Goal: Task Accomplishment & Management: Use online tool/utility

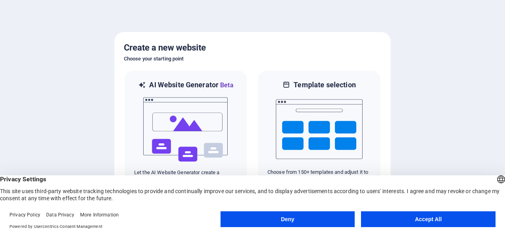
click at [440, 118] on div at bounding box center [252, 117] width 505 height 235
click at [443, 215] on button "Accept All" at bounding box center [428, 219] width 135 height 16
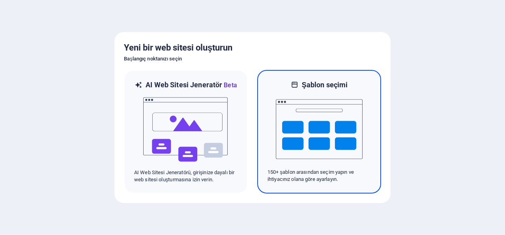
click at [338, 128] on img at bounding box center [319, 129] width 87 height 79
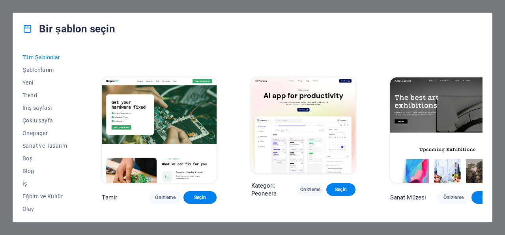
scroll to position [151, 0]
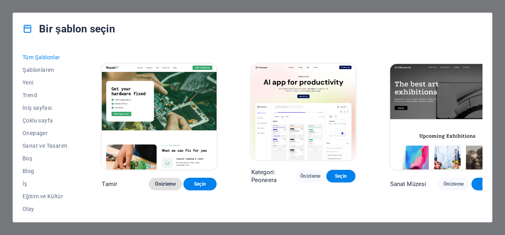
click at [155, 181] on span "Önizleme" at bounding box center [165, 184] width 21 height 6
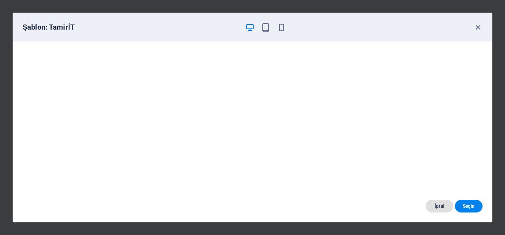
click at [436, 204] on span "İptal" at bounding box center [439, 206] width 15 height 6
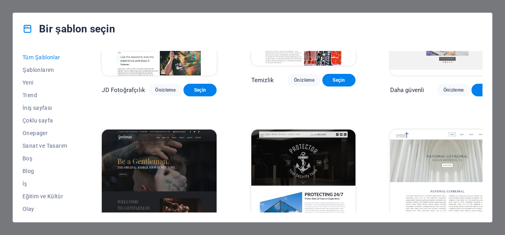
scroll to position [3181, 0]
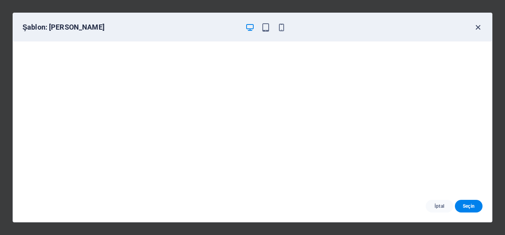
click at [479, 29] on icon "button" at bounding box center [477, 27] width 9 height 9
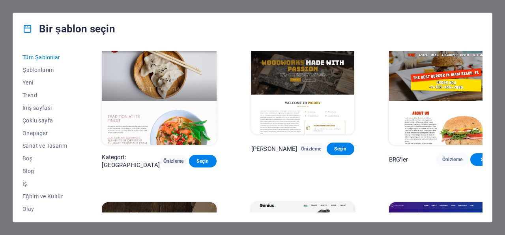
scroll to position [3704, 0]
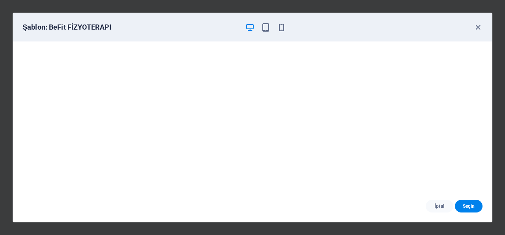
scroll to position [0, 0]
click at [441, 206] on span "İptal" at bounding box center [439, 206] width 15 height 6
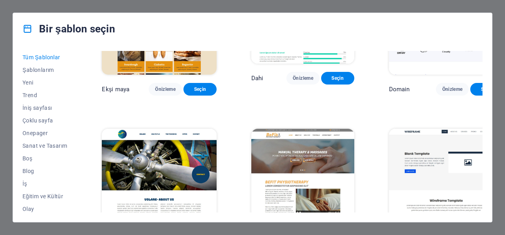
scroll to position [3957, 0]
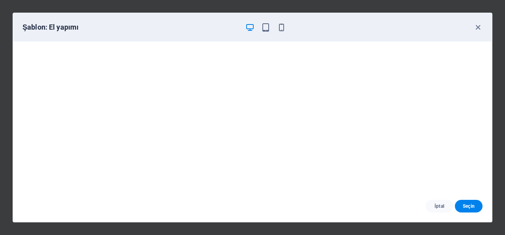
scroll to position [0, 0]
click at [287, 27] on div "Şablon: El yapımı" at bounding box center [247, 26] width 451 height 9
click at [279, 25] on icon "button" at bounding box center [281, 27] width 9 height 9
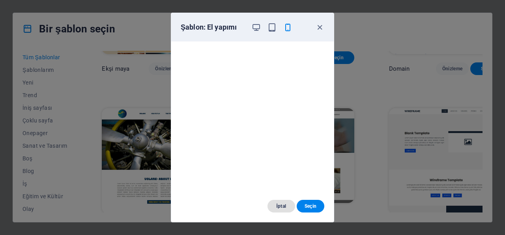
click at [287, 203] on button "İptal" at bounding box center [281, 206] width 28 height 13
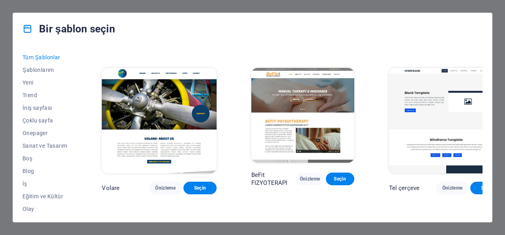
scroll to position [4007, 0]
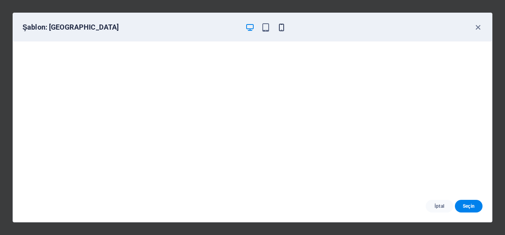
click at [285, 26] on icon "button" at bounding box center [281, 27] width 9 height 9
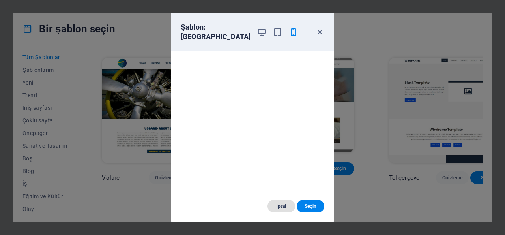
click at [285, 205] on span "İptal" at bounding box center [281, 206] width 15 height 6
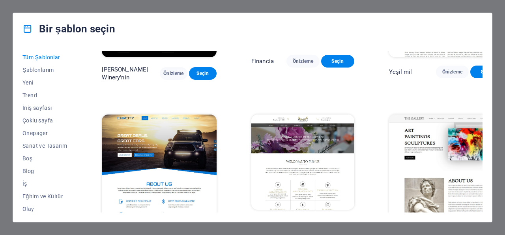
scroll to position [4765, 0]
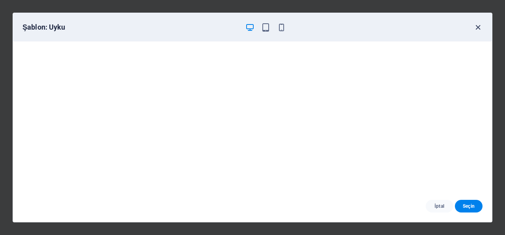
click at [476, 26] on icon "button" at bounding box center [477, 27] width 9 height 9
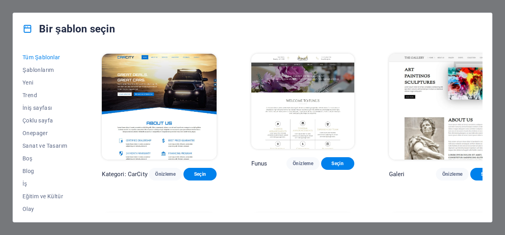
scroll to position [4916, 0]
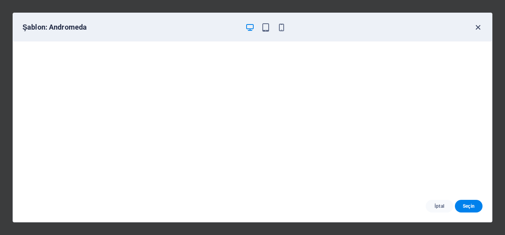
click at [477, 28] on icon "button" at bounding box center [477, 27] width 9 height 9
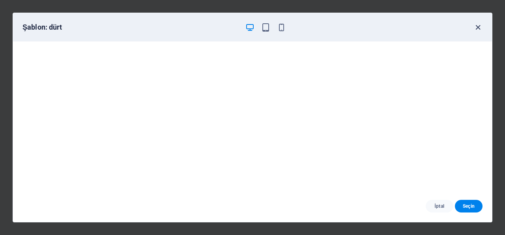
click at [479, 26] on icon "button" at bounding box center [477, 27] width 9 height 9
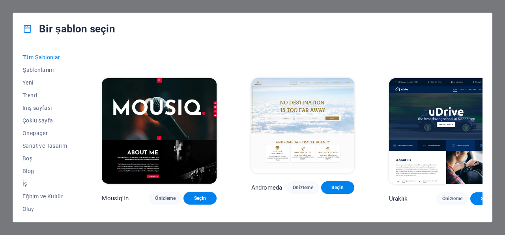
scroll to position [5371, 0]
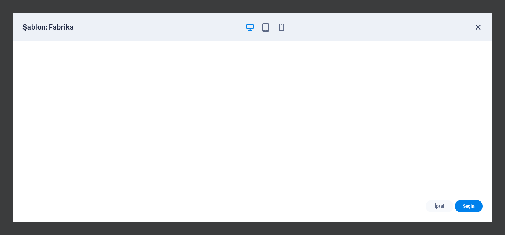
click at [479, 26] on icon "button" at bounding box center [477, 27] width 9 height 9
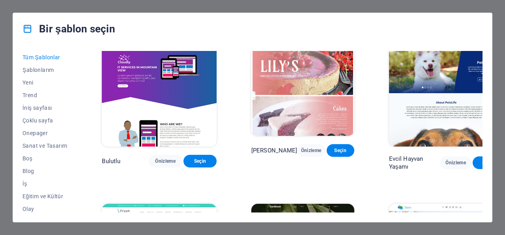
scroll to position [5472, 0]
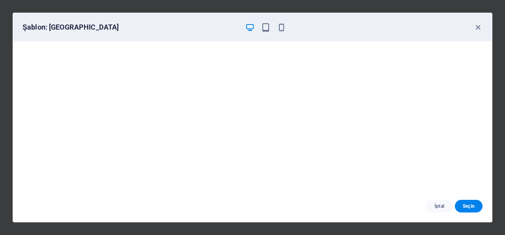
scroll to position [2, 0]
click at [283, 26] on icon "button" at bounding box center [281, 27] width 9 height 9
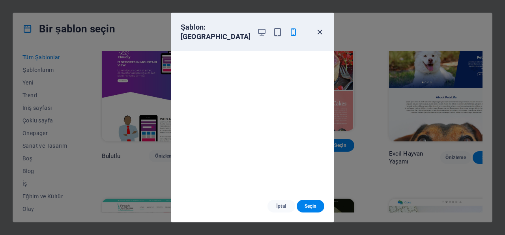
click at [318, 28] on icon "button" at bounding box center [319, 32] width 9 height 9
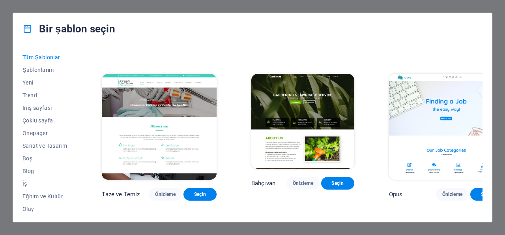
scroll to position [5623, 0]
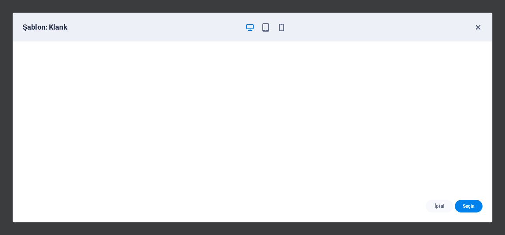
click at [475, 28] on icon "button" at bounding box center [477, 27] width 9 height 9
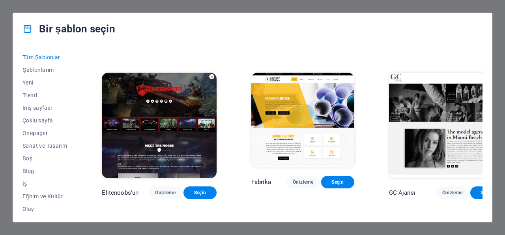
scroll to position [5774, 0]
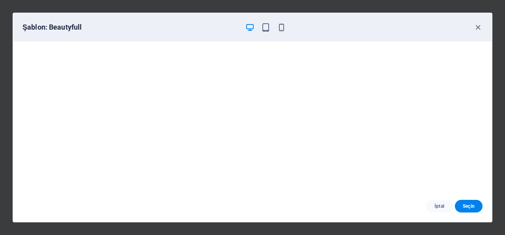
scroll to position [0, 0]
click at [478, 26] on icon "button" at bounding box center [477, 27] width 9 height 9
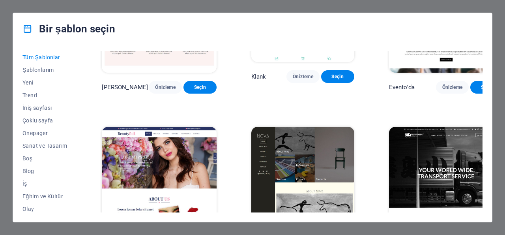
scroll to position [6229, 0]
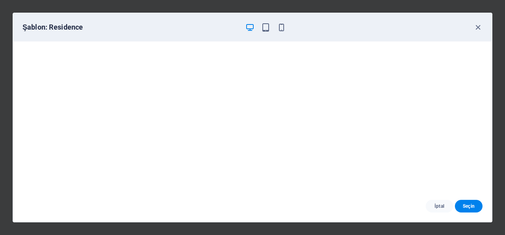
drag, startPoint x: 478, startPoint y: 26, endPoint x: 464, endPoint y: 40, distance: 19.5
click at [477, 26] on icon "button" at bounding box center [477, 27] width 9 height 9
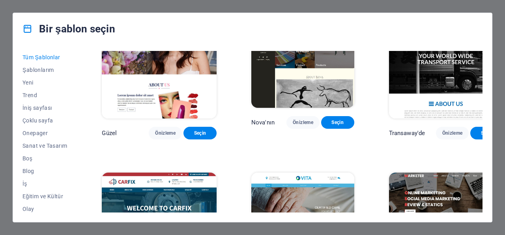
scroll to position [6279, 0]
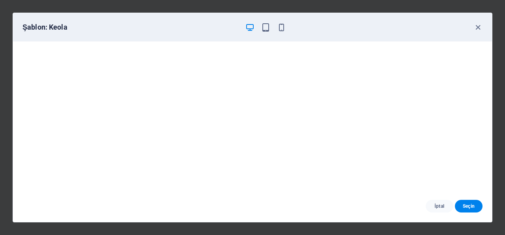
scroll to position [2, 0]
click at [435, 208] on span "İptal" at bounding box center [439, 206] width 15 height 6
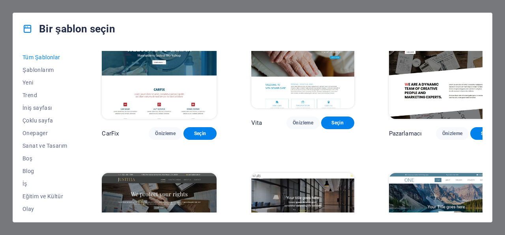
scroll to position [6532, 0]
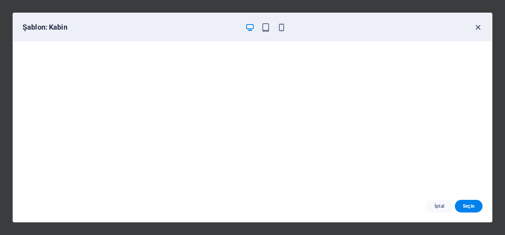
click at [480, 27] on icon "button" at bounding box center [477, 27] width 9 height 9
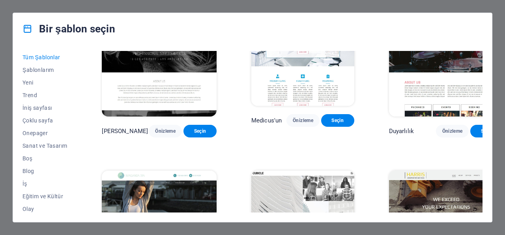
scroll to position [7037, 0]
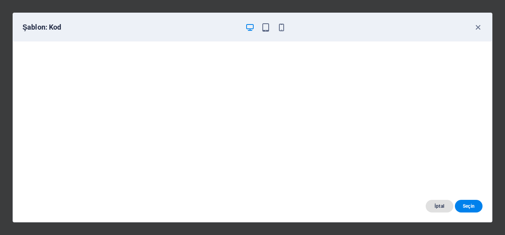
click at [429, 205] on button "İptal" at bounding box center [440, 206] width 28 height 13
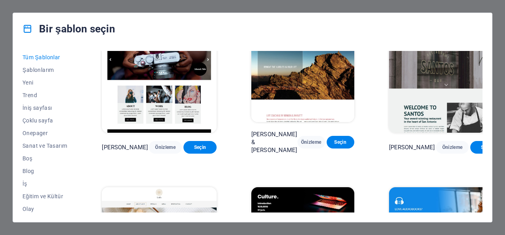
scroll to position [7289, 0]
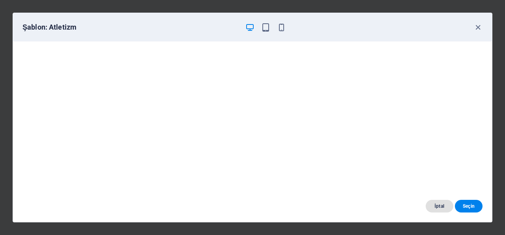
click at [437, 206] on span "İptal" at bounding box center [439, 206] width 15 height 6
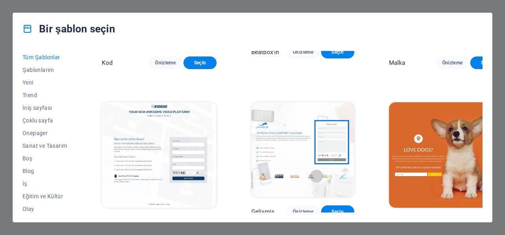
scroll to position [7693, 0]
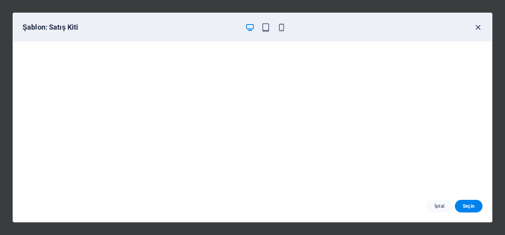
click at [477, 26] on icon "button" at bounding box center [477, 27] width 9 height 9
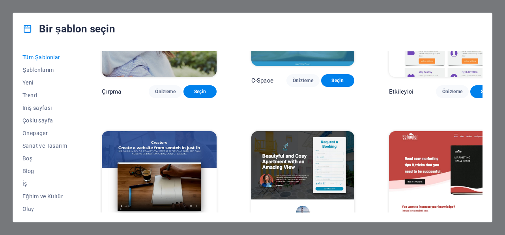
scroll to position [8097, 0]
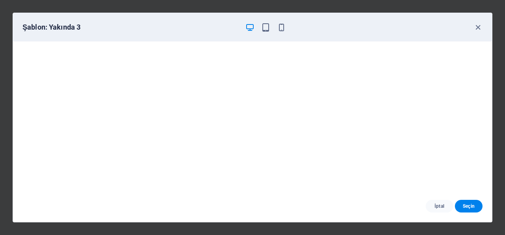
scroll to position [2, 0]
click at [479, 26] on icon "button" at bounding box center [477, 27] width 9 height 9
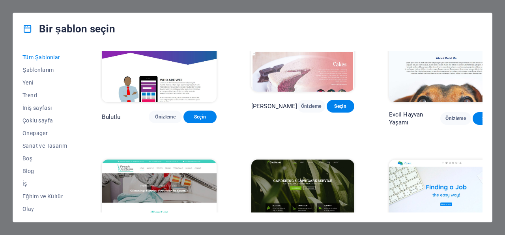
scroll to position [5552, 0]
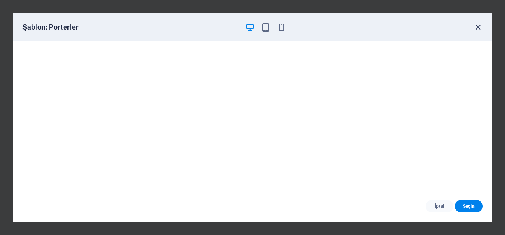
click at [476, 25] on icon "button" at bounding box center [477, 27] width 9 height 9
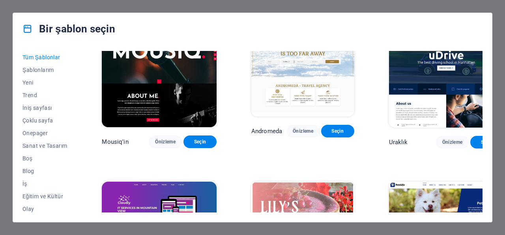
scroll to position [5350, 0]
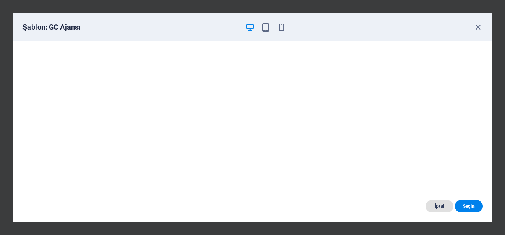
click at [439, 206] on span "İptal" at bounding box center [439, 206] width 15 height 6
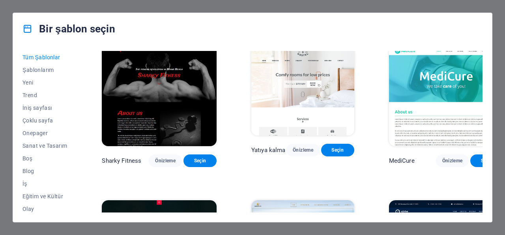
scroll to position [5047, 0]
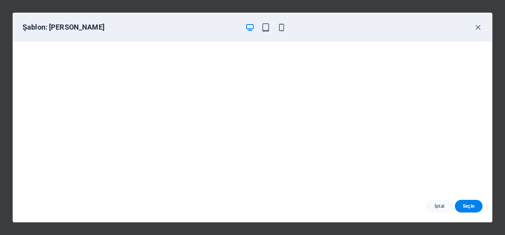
scroll to position [2, 0]
click at [474, 27] on icon "button" at bounding box center [477, 27] width 9 height 9
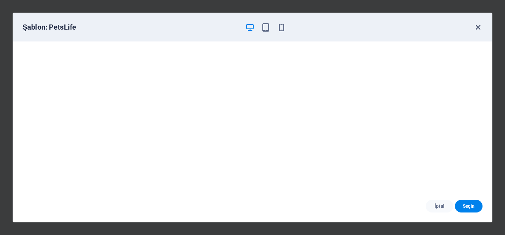
click at [476, 27] on icon "button" at bounding box center [477, 27] width 9 height 9
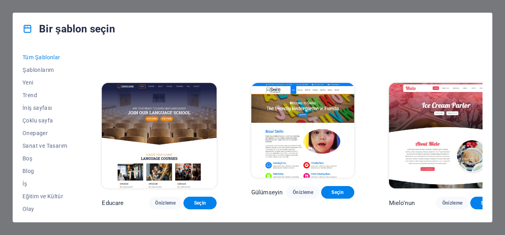
scroll to position [4895, 0]
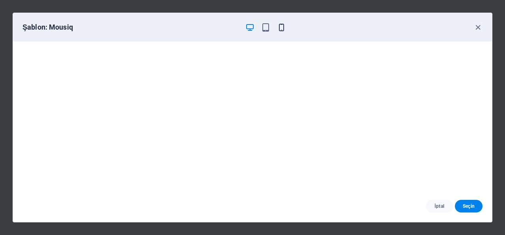
click at [282, 23] on icon "button" at bounding box center [281, 27] width 9 height 9
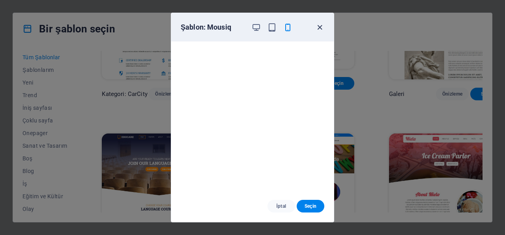
click at [323, 30] on icon "button" at bounding box center [319, 27] width 9 height 9
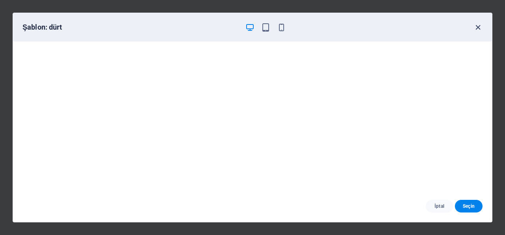
click at [476, 26] on icon "button" at bounding box center [477, 27] width 9 height 9
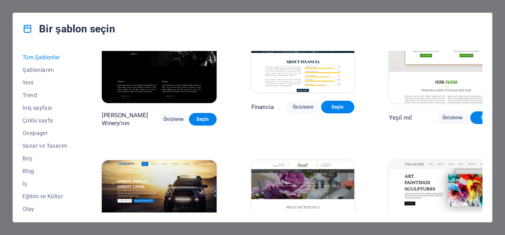
scroll to position [4744, 0]
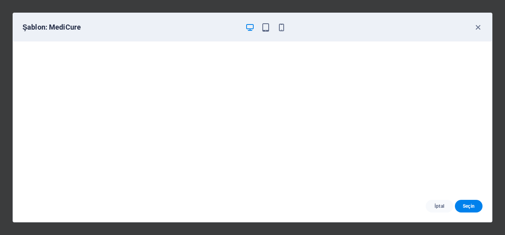
drag, startPoint x: 475, startPoint y: 26, endPoint x: 473, endPoint y: 41, distance: 14.8
click at [476, 26] on icon "button" at bounding box center [477, 27] width 9 height 9
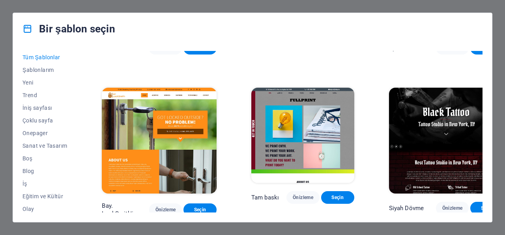
scroll to position [4441, 0]
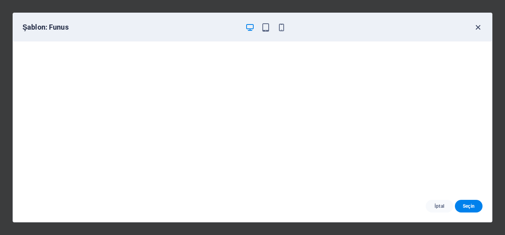
click at [479, 30] on icon "button" at bounding box center [477, 27] width 9 height 9
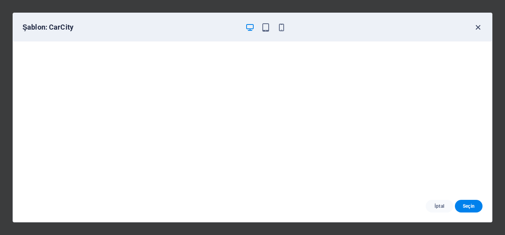
click at [480, 26] on icon "button" at bounding box center [477, 27] width 9 height 9
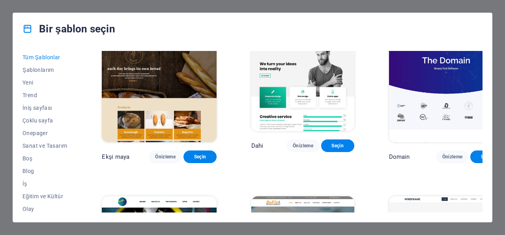
scroll to position [3885, 0]
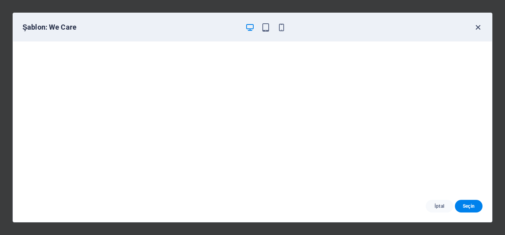
click at [475, 28] on icon "button" at bounding box center [477, 27] width 9 height 9
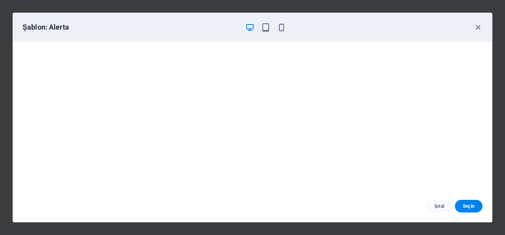
scroll to position [2, 0]
click at [477, 25] on icon "button" at bounding box center [477, 27] width 9 height 9
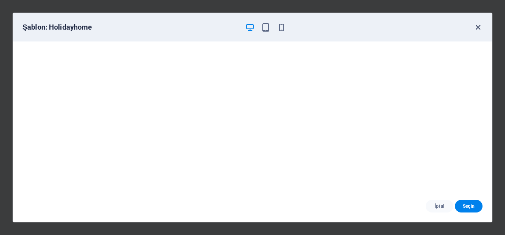
click at [479, 29] on icon "button" at bounding box center [477, 27] width 9 height 9
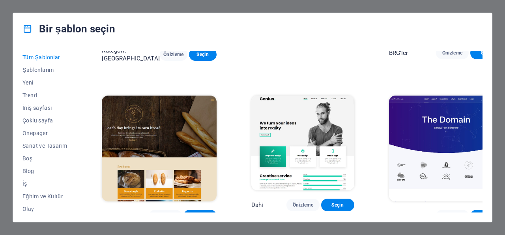
scroll to position [3734, 0]
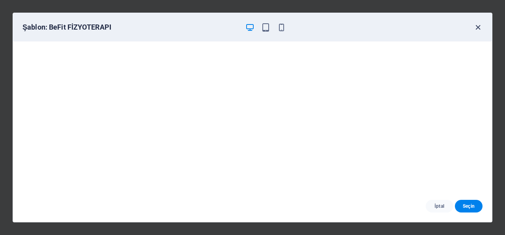
click at [480, 27] on icon "button" at bounding box center [477, 27] width 9 height 9
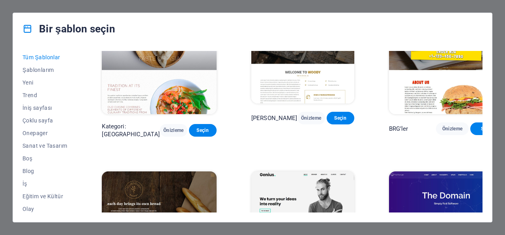
scroll to position [3582, 0]
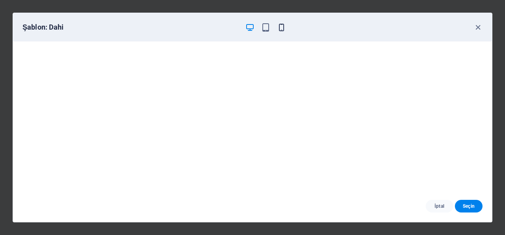
click at [281, 22] on div "Şablon: Dahi" at bounding box center [252, 27] width 479 height 28
click at [281, 30] on icon "button" at bounding box center [281, 27] width 9 height 9
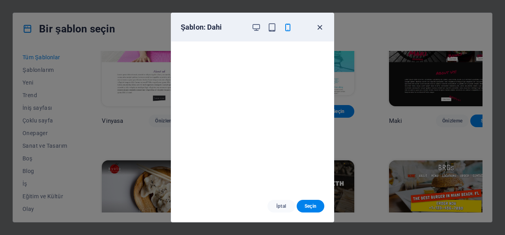
click at [319, 27] on icon "button" at bounding box center [319, 27] width 9 height 9
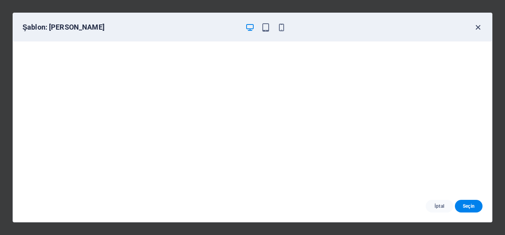
click at [476, 25] on icon "button" at bounding box center [477, 27] width 9 height 9
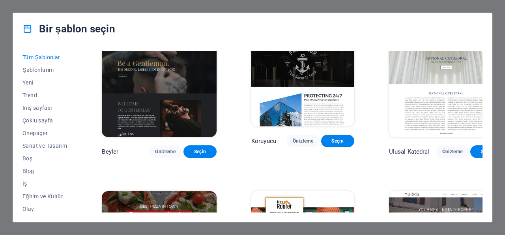
scroll to position [3279, 0]
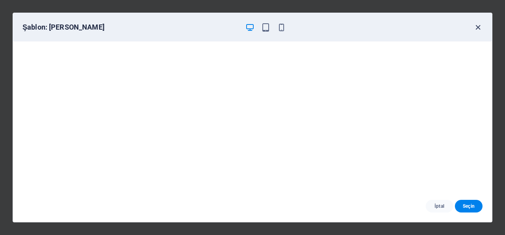
click at [474, 26] on icon "button" at bounding box center [477, 27] width 9 height 9
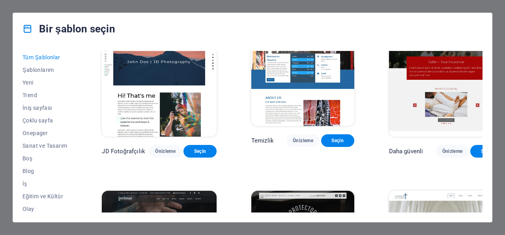
scroll to position [3128, 0]
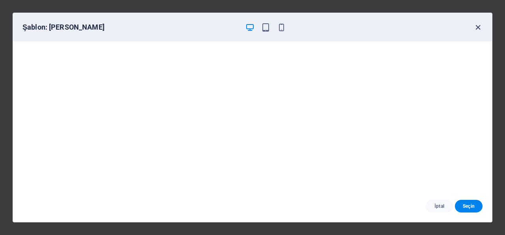
click at [481, 27] on icon "button" at bounding box center [477, 27] width 9 height 9
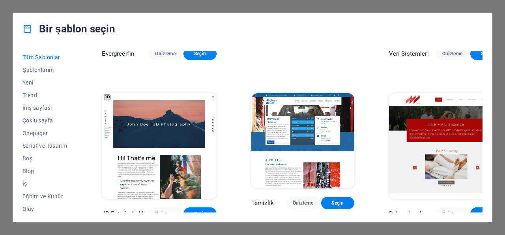
scroll to position [2976, 0]
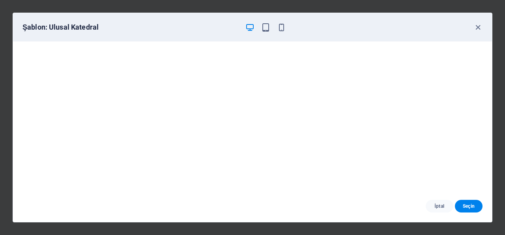
click at [483, 29] on div "Şablon: Ulusal Katedral" at bounding box center [252, 27] width 479 height 28
click at [476, 26] on icon "button" at bounding box center [477, 27] width 9 height 9
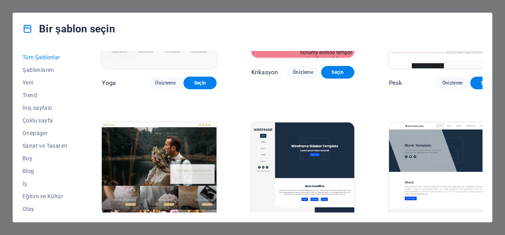
scroll to position [2673, 0]
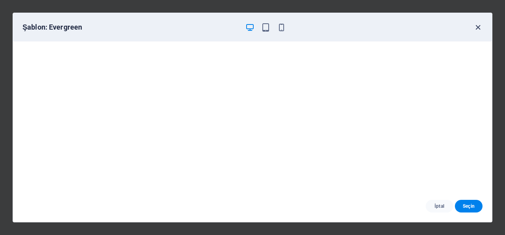
click at [479, 29] on icon "button" at bounding box center [477, 27] width 9 height 9
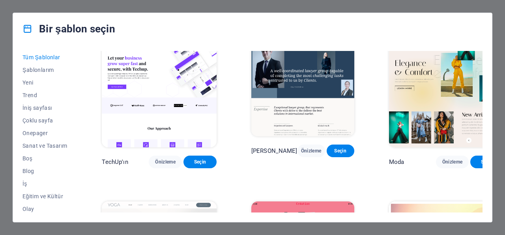
scroll to position [2522, 0]
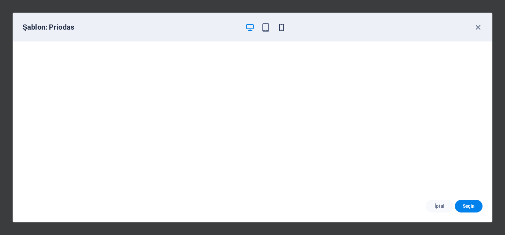
click at [281, 26] on icon "button" at bounding box center [281, 27] width 9 height 9
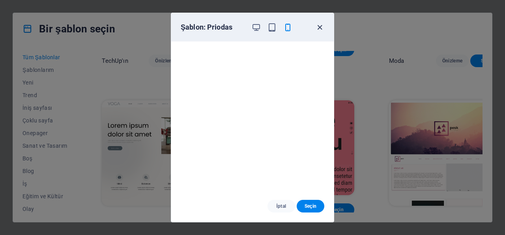
click at [322, 26] on icon "button" at bounding box center [319, 27] width 9 height 9
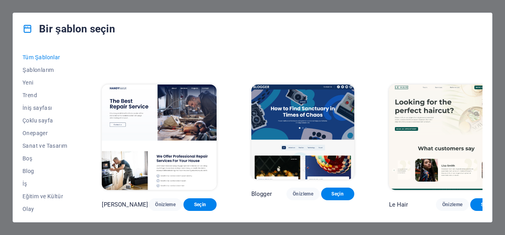
scroll to position [2219, 0]
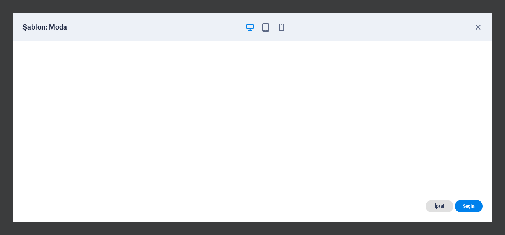
click at [434, 206] on span "İptal" at bounding box center [439, 206] width 15 height 6
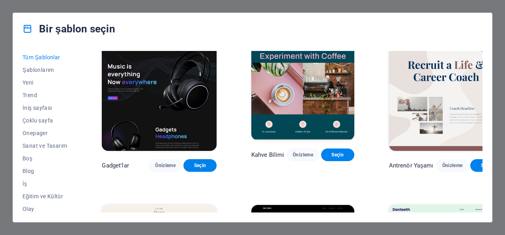
scroll to position [1916, 0]
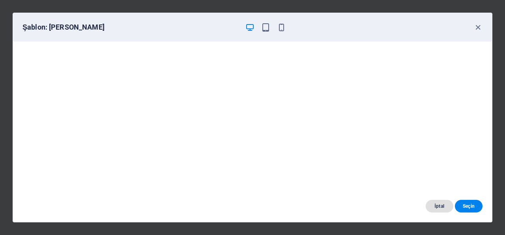
click at [434, 207] on span "İptal" at bounding box center [439, 206] width 15 height 6
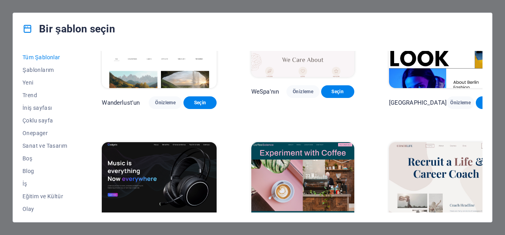
scroll to position [1764, 0]
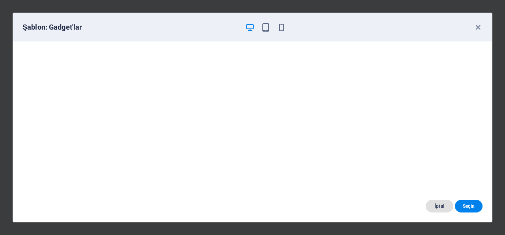
click at [433, 208] on span "İptal" at bounding box center [439, 206] width 15 height 6
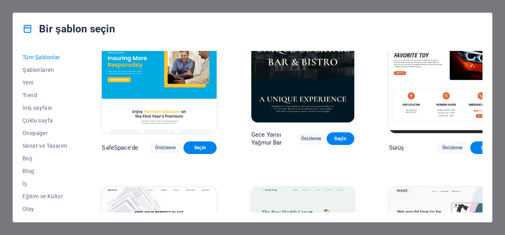
scroll to position [1461, 0]
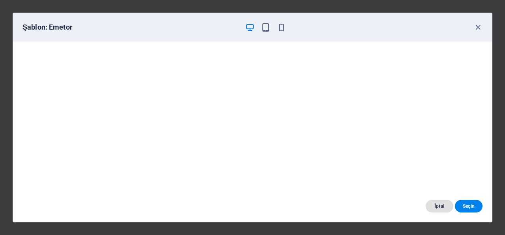
click at [444, 208] on span "İptal" at bounding box center [439, 206] width 15 height 6
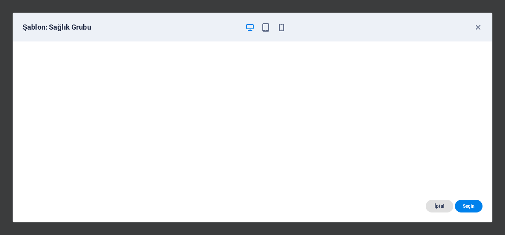
click at [438, 211] on button "İptal" at bounding box center [440, 206] width 28 height 13
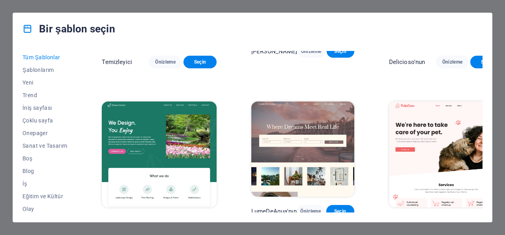
scroll to position [1158, 0]
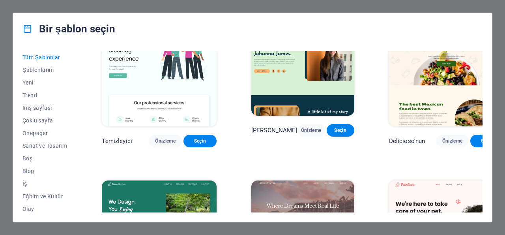
click at [325, 180] on img at bounding box center [302, 227] width 103 height 95
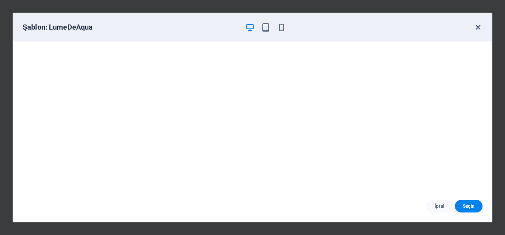
click at [477, 29] on icon "button" at bounding box center [477, 27] width 9 height 9
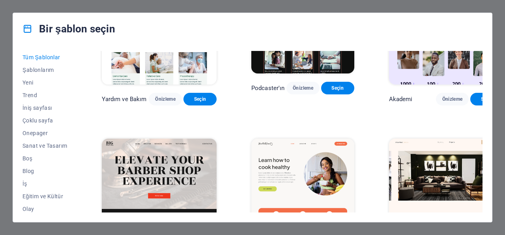
scroll to position [704, 0]
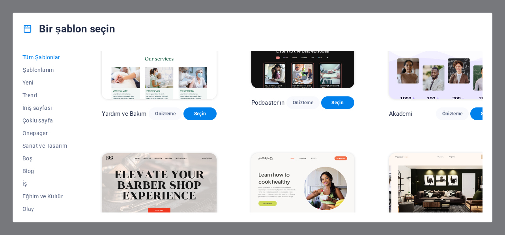
click at [162, 156] on img at bounding box center [159, 206] width 114 height 106
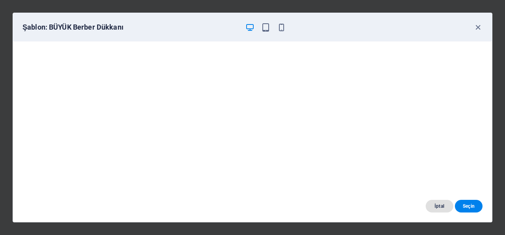
click at [439, 207] on span "İptal" at bounding box center [439, 206] width 15 height 6
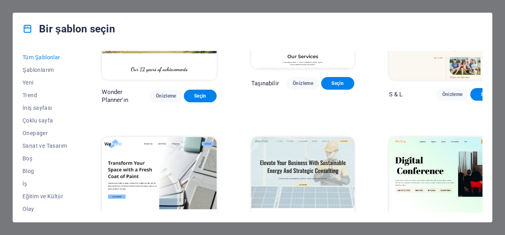
scroll to position [249, 0]
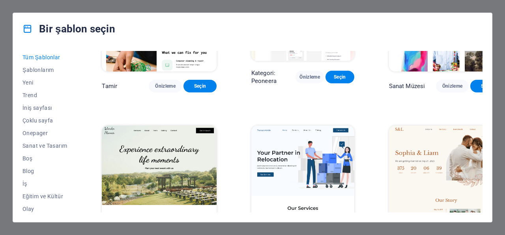
click at [185, 146] on img at bounding box center [159, 178] width 114 height 106
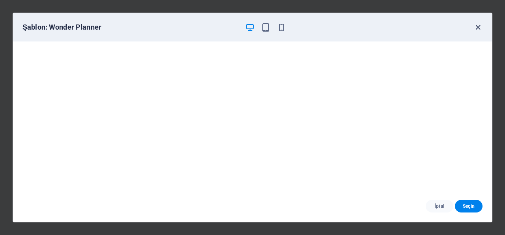
click at [479, 28] on icon "button" at bounding box center [477, 27] width 9 height 9
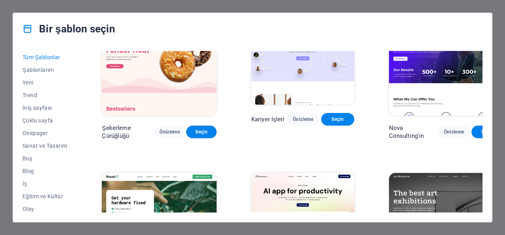
scroll to position [0, 0]
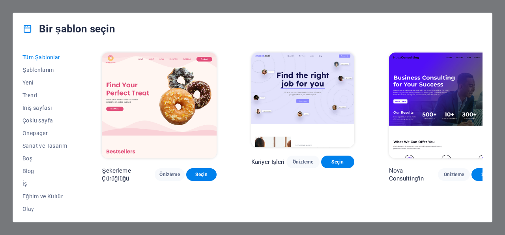
click at [158, 108] on img at bounding box center [159, 105] width 114 height 106
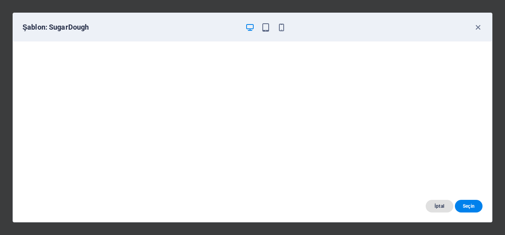
click at [449, 206] on button "İptal" at bounding box center [440, 206] width 28 height 13
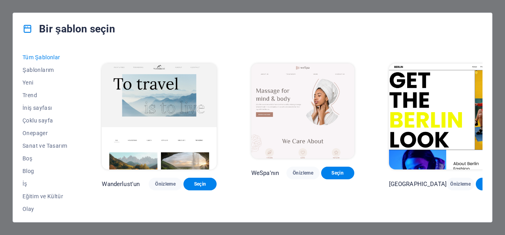
scroll to position [1767, 0]
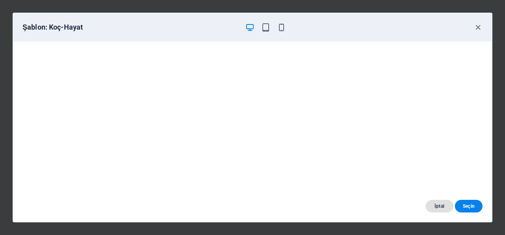
click at [432, 208] on button "İptal" at bounding box center [440, 206] width 28 height 13
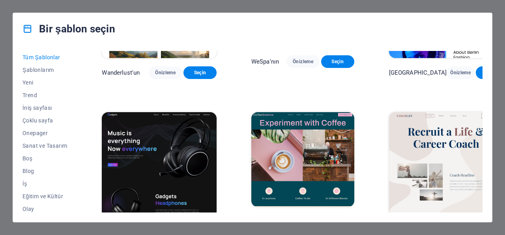
scroll to position [2070, 0]
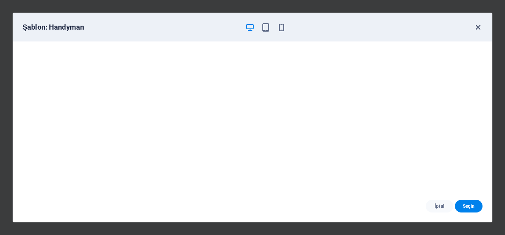
click at [476, 29] on icon "button" at bounding box center [477, 27] width 9 height 9
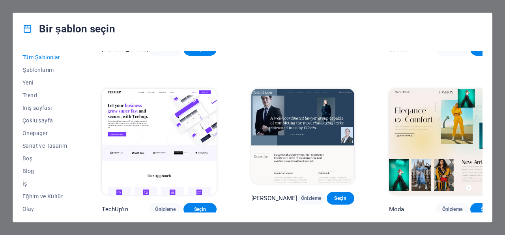
scroll to position [2525, 0]
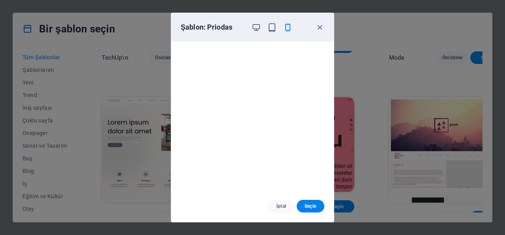
click at [263, 24] on div at bounding box center [271, 26] width 41 height 9
click at [256, 25] on icon "button" at bounding box center [256, 27] width 9 height 9
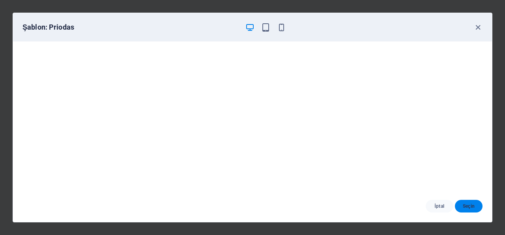
click at [468, 209] on button "Seçin" at bounding box center [469, 206] width 28 height 13
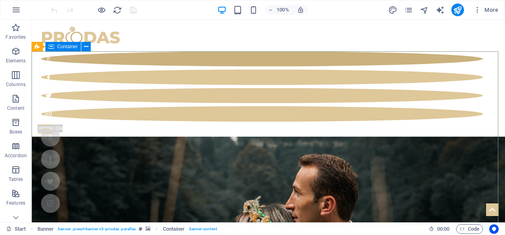
click at [63, 46] on span "Container" at bounding box center [67, 46] width 21 height 5
drag, startPoint x: 264, startPoint y: 62, endPoint x: 221, endPoint y: 69, distance: 43.2
drag, startPoint x: 206, startPoint y: 69, endPoint x: 191, endPoint y: 73, distance: 16.4
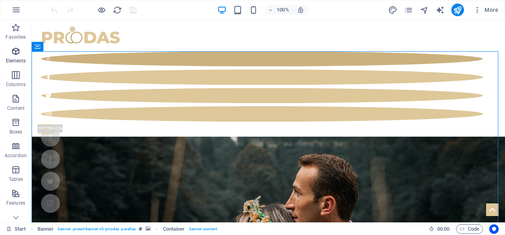
click at [9, 57] on span "Elements" at bounding box center [16, 56] width 32 height 19
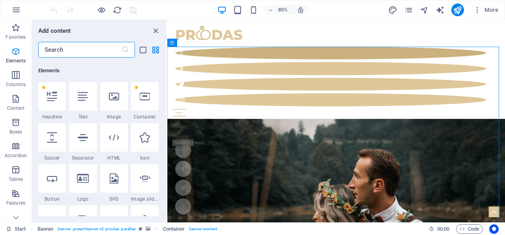
scroll to position [84, 0]
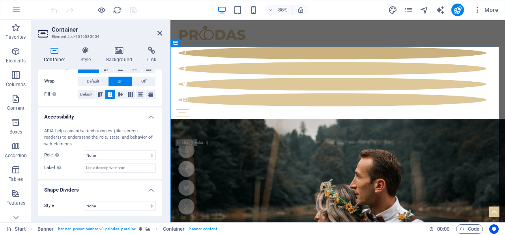
scroll to position [0, 0]
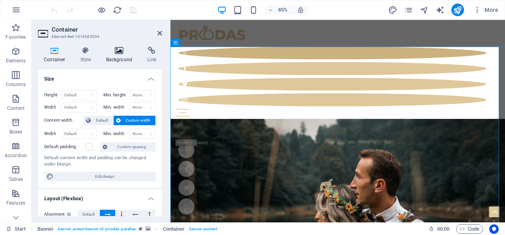
click at [118, 59] on h4 "Background" at bounding box center [120, 55] width 41 height 17
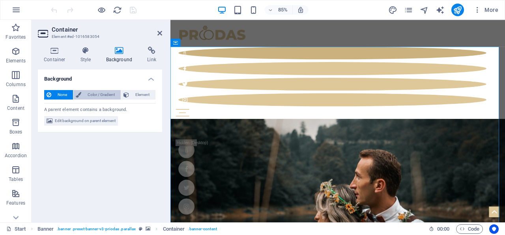
click at [96, 92] on span "Color / Gradient" at bounding box center [101, 94] width 35 height 9
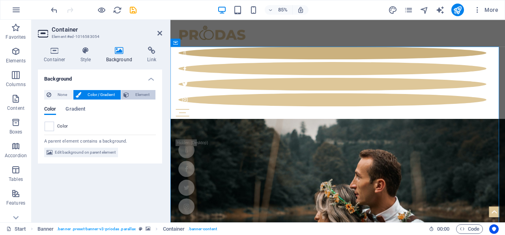
click at [138, 94] on span "Element" at bounding box center [142, 94] width 22 height 9
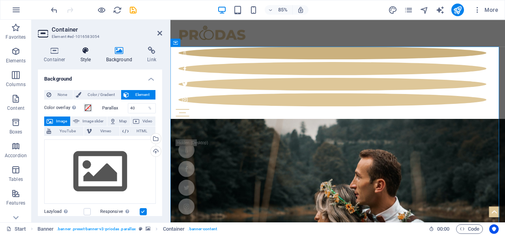
click at [88, 52] on icon at bounding box center [86, 51] width 22 height 8
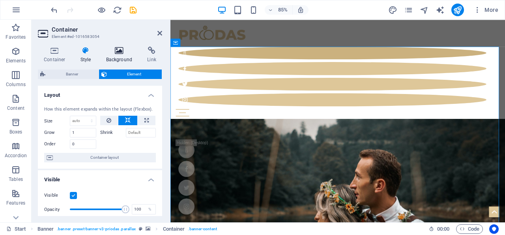
click at [121, 54] on icon at bounding box center [119, 51] width 38 height 8
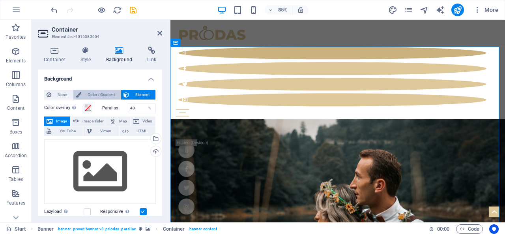
click at [90, 95] on span "Color / Gradient" at bounding box center [101, 94] width 35 height 9
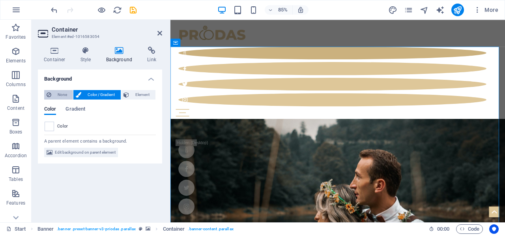
click at [51, 96] on icon at bounding box center [49, 94] width 5 height 9
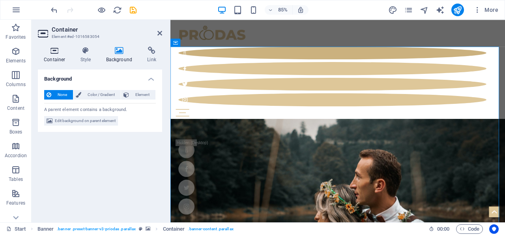
click at [62, 60] on h4 "Container" at bounding box center [56, 55] width 37 height 17
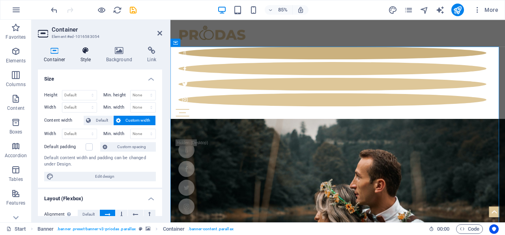
click at [84, 59] on h4 "Style" at bounding box center [88, 55] width 26 height 17
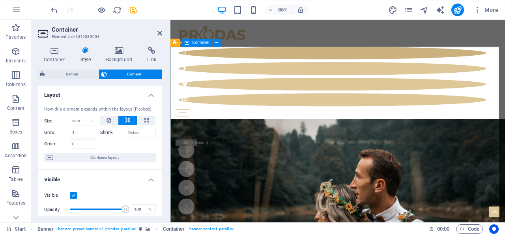
click at [199, 45] on span "Container" at bounding box center [200, 43] width 17 height 4
click at [217, 43] on icon at bounding box center [217, 42] width 4 height 7
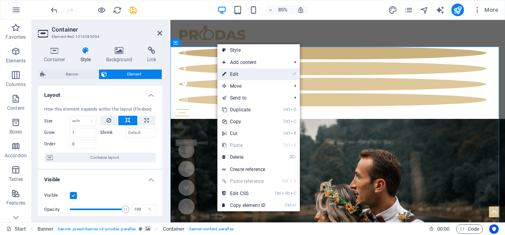
click at [241, 75] on link "⏎ Edit" at bounding box center [243, 74] width 53 height 12
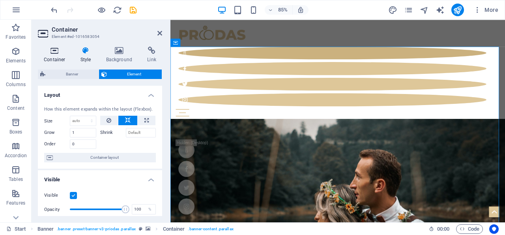
click at [58, 50] on icon at bounding box center [55, 51] width 34 height 8
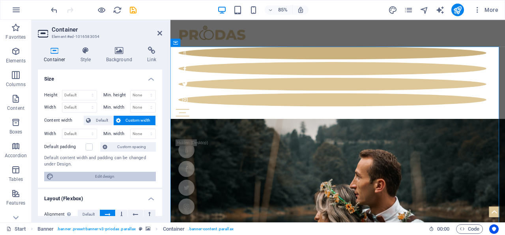
click at [102, 176] on span "Edit design" at bounding box center [104, 176] width 97 height 9
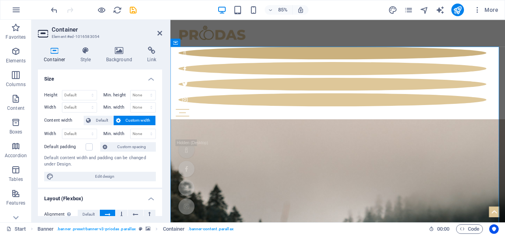
drag, startPoint x: 353, startPoint y: 238, endPoint x: 357, endPoint y: 178, distance: 60.9
select select "px"
select select "300"
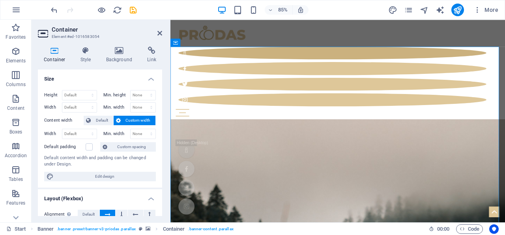
select select "px"
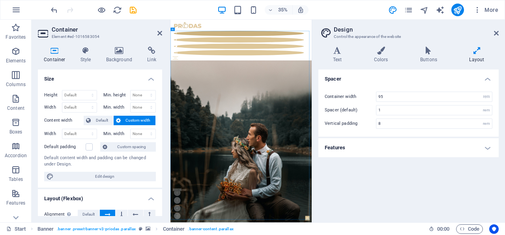
click at [489, 143] on h4 "Features" at bounding box center [408, 147] width 180 height 19
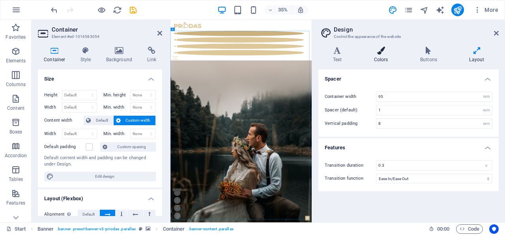
click at [393, 49] on icon at bounding box center [380, 51] width 43 height 8
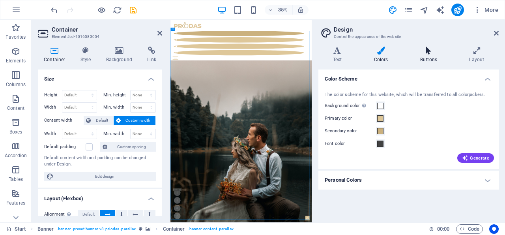
drag, startPoint x: 426, startPoint y: 55, endPoint x: 441, endPoint y: 57, distance: 15.5
click at [426, 56] on h4 "Buttons" at bounding box center [430, 55] width 49 height 17
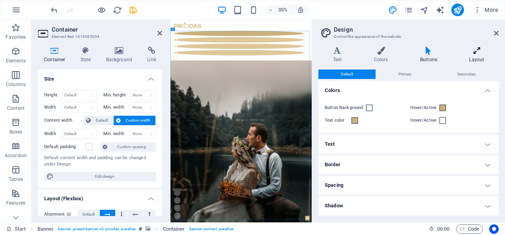
click at [473, 58] on h4 "Layout" at bounding box center [477, 55] width 44 height 17
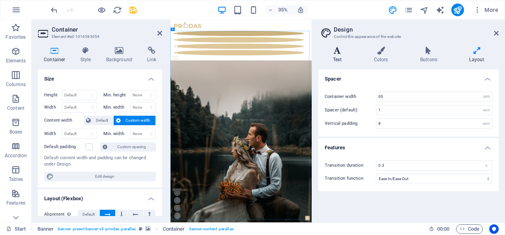
click at [340, 52] on icon at bounding box center [337, 51] width 38 height 8
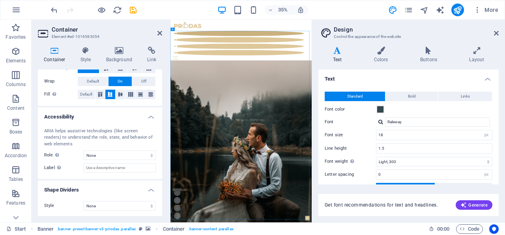
scroll to position [21, 0]
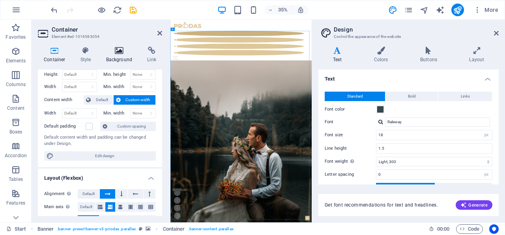
click at [116, 54] on h4 "Background" at bounding box center [120, 55] width 41 height 17
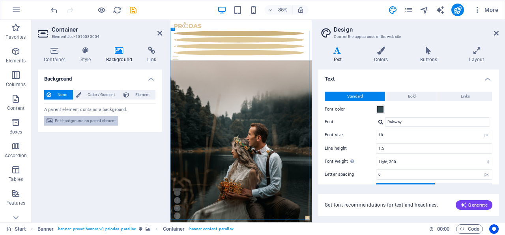
click at [88, 122] on span "Edit background on parent element" at bounding box center [85, 120] width 61 height 9
select select "%"
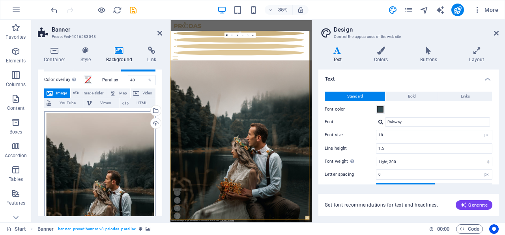
scroll to position [50, 0]
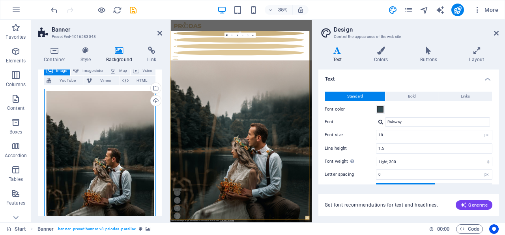
click at [107, 154] on div "Drag files here, click to choose files or select files from Files or our free s…" at bounding box center [100, 172] width 112 height 166
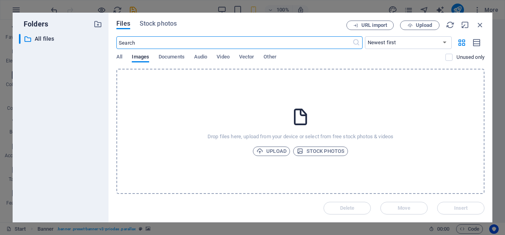
type input "14"
click at [320, 152] on span "Stock photos" at bounding box center [321, 150] width 48 height 9
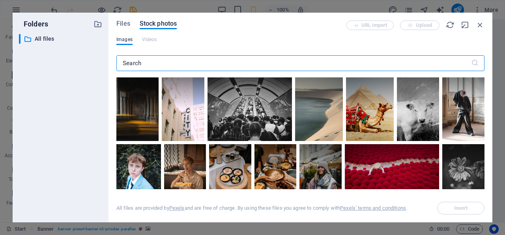
click at [165, 64] on input "text" at bounding box center [293, 63] width 355 height 16
click at [147, 64] on input "text" at bounding box center [293, 63] width 355 height 16
paste input "home decoration renovation"
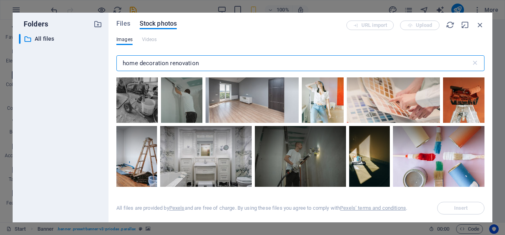
scroll to position [2222, 0]
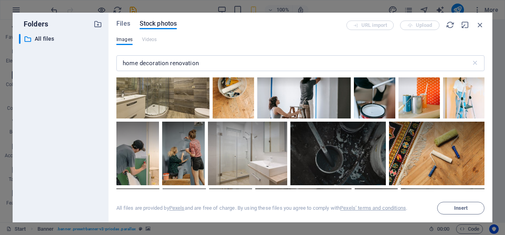
scroll to position [3636, 0]
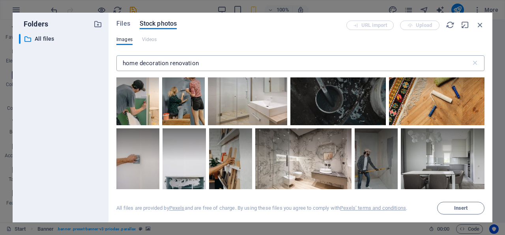
click at [190, 63] on input "home decoration renovation" at bounding box center [293, 63] width 355 height 16
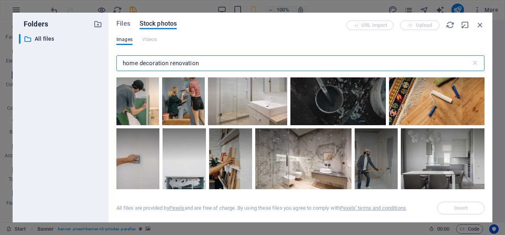
click at [190, 63] on input "home decoration renovation" at bounding box center [293, 63] width 355 height 16
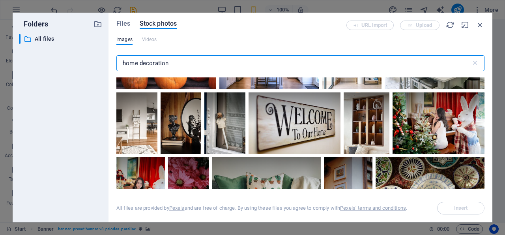
scroll to position [353, 0]
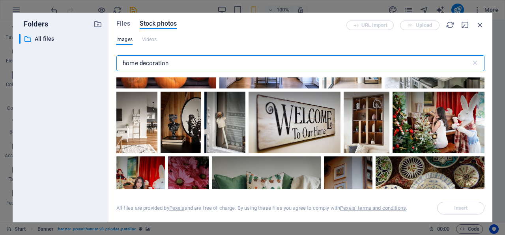
click at [158, 66] on input "home decoration" at bounding box center [293, 63] width 355 height 16
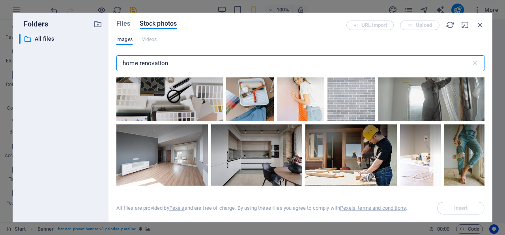
scroll to position [858, 0]
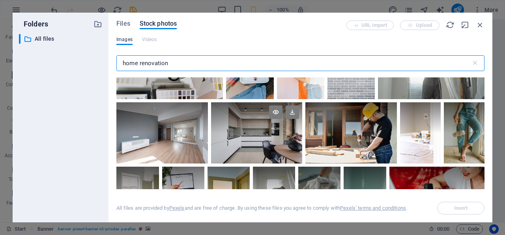
type input "home renovation"
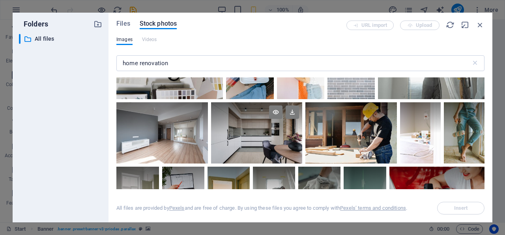
click at [260, 120] on div at bounding box center [257, 132] width 92 height 61
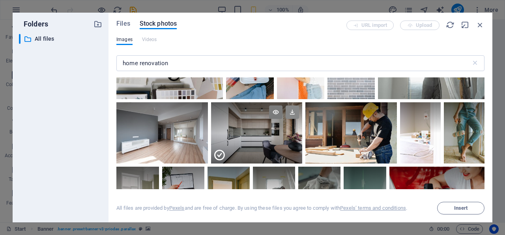
click at [288, 105] on icon at bounding box center [292, 111] width 13 height 13
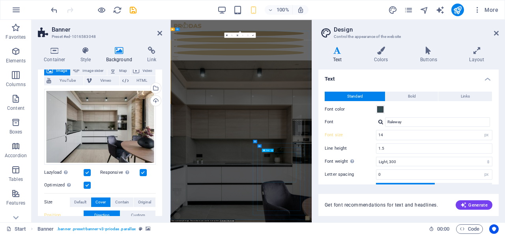
type input "18"
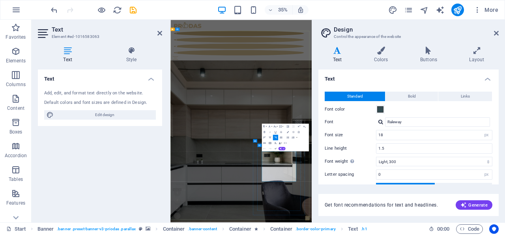
click at [337, 56] on h4 "Text" at bounding box center [338, 55] width 41 height 17
click at [104, 114] on span "Edit design" at bounding box center [104, 114] width 97 height 9
click at [73, 51] on icon at bounding box center [68, 51] width 60 height 8
click at [162, 34] on icon at bounding box center [159, 33] width 5 height 6
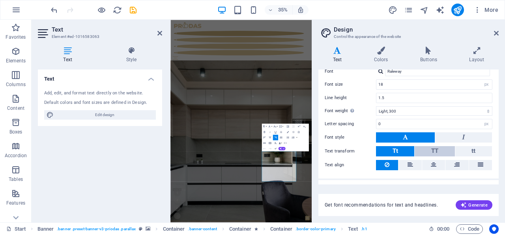
scroll to position [0, 0]
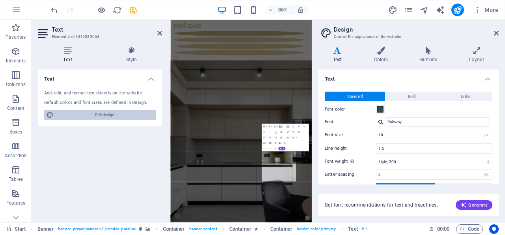
click at [104, 116] on span "Edit design" at bounding box center [104, 114] width 97 height 9
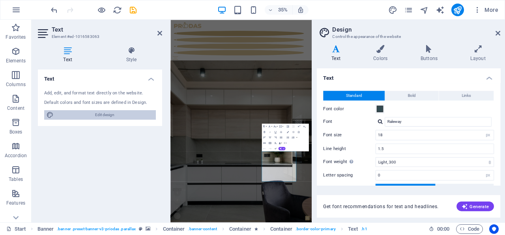
click at [104, 116] on span "Edit design" at bounding box center [104, 114] width 97 height 9
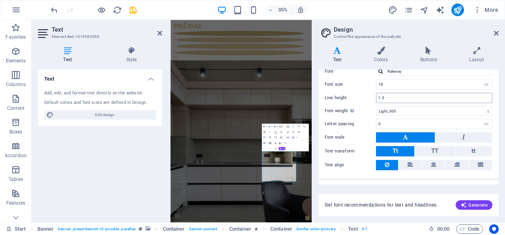
scroll to position [64, 0]
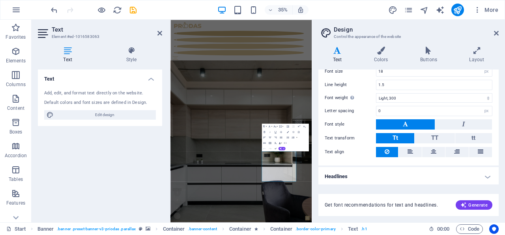
click at [457, 173] on h4 "Headlines" at bounding box center [408, 176] width 180 height 19
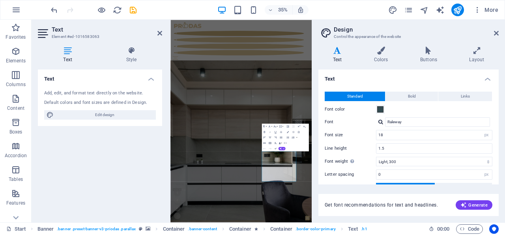
scroll to position [0, 0]
click at [374, 60] on h4 "Colors" at bounding box center [382, 55] width 46 height 17
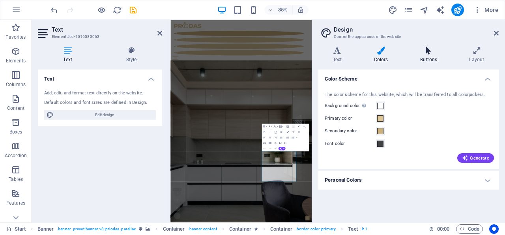
click at [432, 61] on h4 "Buttons" at bounding box center [430, 55] width 49 height 17
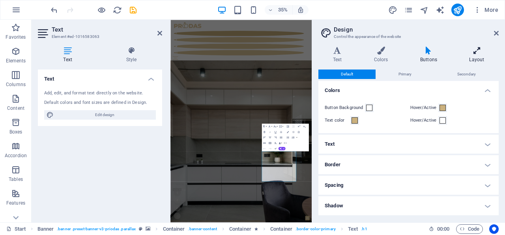
click at [468, 58] on h4 "Layout" at bounding box center [477, 55] width 44 height 17
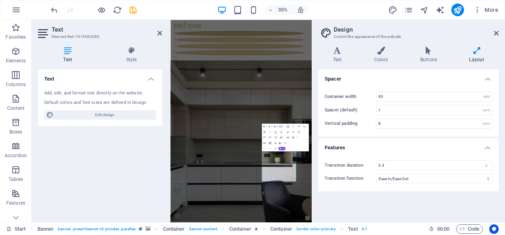
click at [37, 33] on aside "Text Element #ed-1016583063 Text Style Text Add, edit, and format text directly…" at bounding box center [101, 121] width 139 height 202
click at [157, 33] on h2 "Text" at bounding box center [107, 29] width 110 height 7
drag, startPoint x: 160, startPoint y: 33, endPoint x: 185, endPoint y: 19, distance: 27.9
click at [160, 33] on icon at bounding box center [159, 33] width 5 height 6
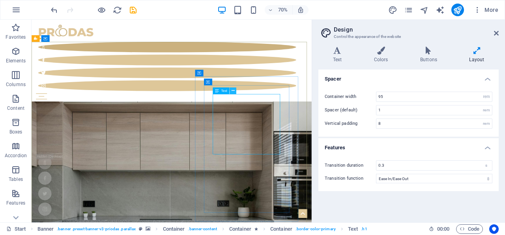
click at [234, 92] on icon at bounding box center [233, 91] width 3 height 6
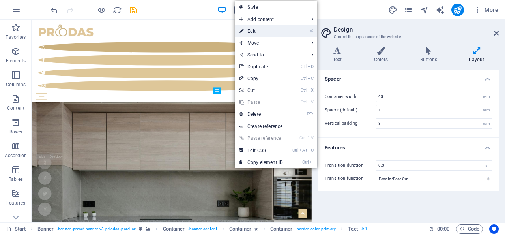
click at [256, 30] on link "⏎ Edit" at bounding box center [261, 31] width 53 height 12
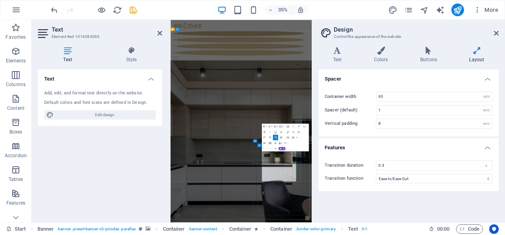
drag, startPoint x: 485, startPoint y: 408, endPoint x: 530, endPoint y: 466, distance: 73.1
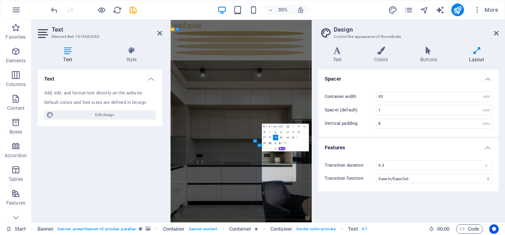
click at [496, 32] on icon at bounding box center [496, 33] width 5 height 6
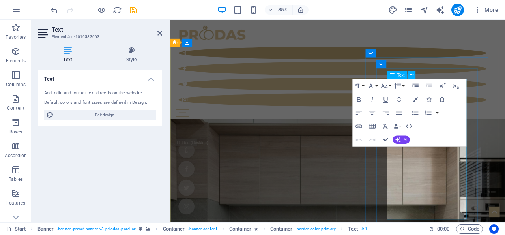
drag, startPoint x: 473, startPoint y: 180, endPoint x: 516, endPoint y: 249, distance: 81.5
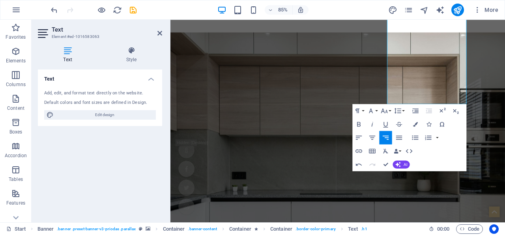
scroll to position [164, 0]
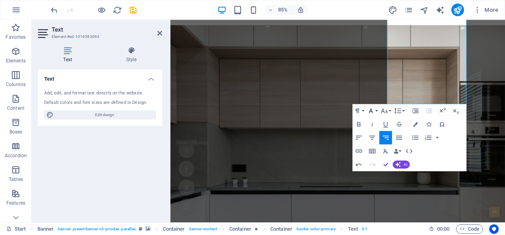
click at [376, 110] on button "Font Family" at bounding box center [372, 110] width 13 height 13
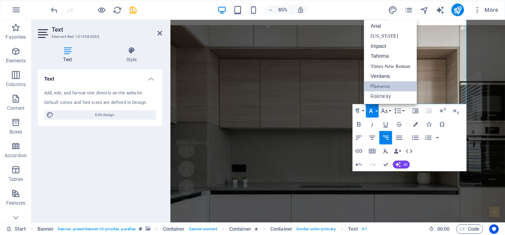
scroll to position [0, 0]
click at [388, 75] on link "Verdana" at bounding box center [390, 76] width 53 height 10
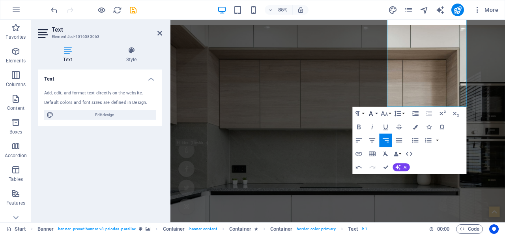
click at [378, 114] on button "Font Family" at bounding box center [372, 113] width 13 height 13
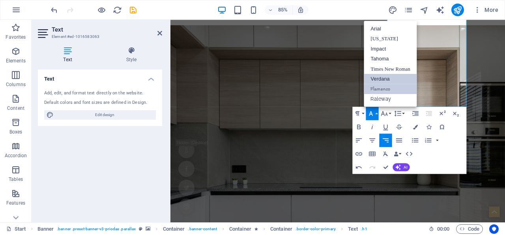
click at [385, 77] on link "Verdana" at bounding box center [390, 79] width 53 height 10
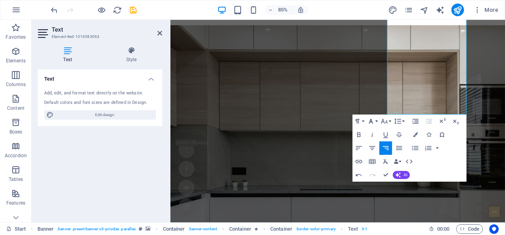
click at [376, 122] on button "Font Family" at bounding box center [372, 120] width 13 height 13
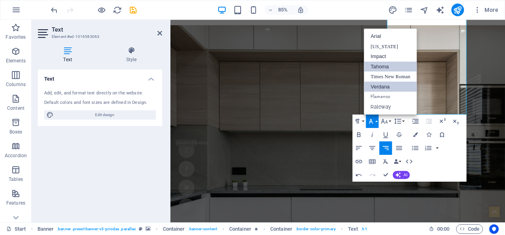
click at [384, 66] on link "Tahoma" at bounding box center [390, 66] width 53 height 10
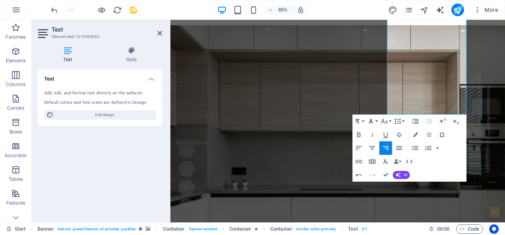
click at [375, 118] on icon "button" at bounding box center [371, 121] width 8 height 8
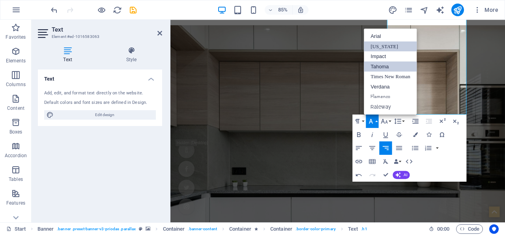
click at [380, 43] on link "Georgia" at bounding box center [390, 46] width 53 height 10
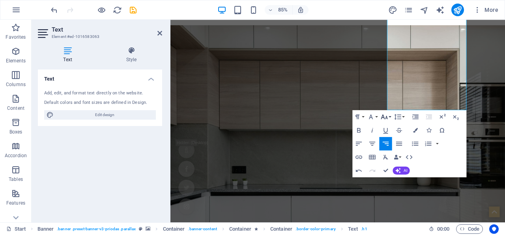
click at [389, 116] on button "Font Size" at bounding box center [386, 116] width 13 height 13
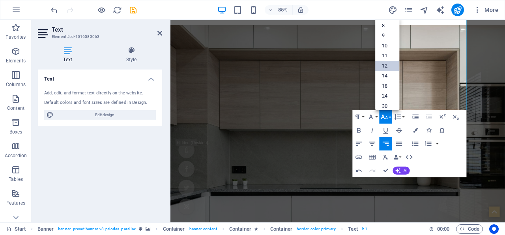
click at [389, 67] on link "12" at bounding box center [388, 66] width 24 height 10
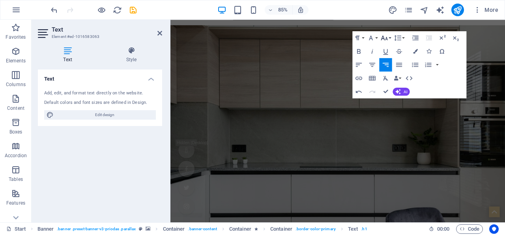
click at [391, 38] on button "Font Size" at bounding box center [386, 37] width 13 height 13
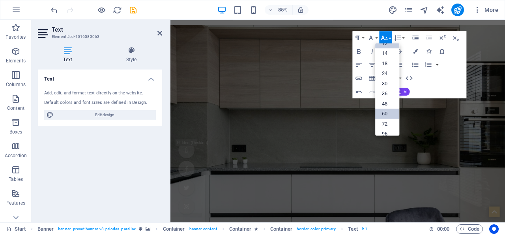
click at [388, 112] on link "60" at bounding box center [388, 113] width 24 height 10
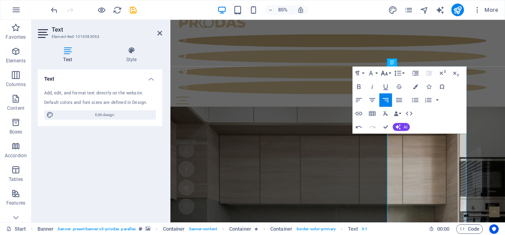
click at [390, 72] on button "Font Size" at bounding box center [386, 72] width 13 height 13
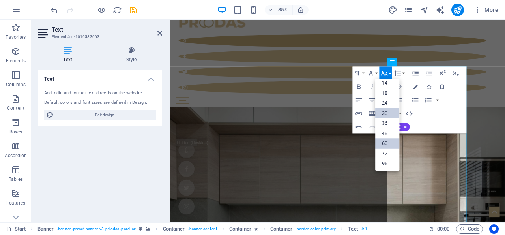
scroll to position [63, 0]
click at [383, 120] on link "36" at bounding box center [388, 123] width 24 height 10
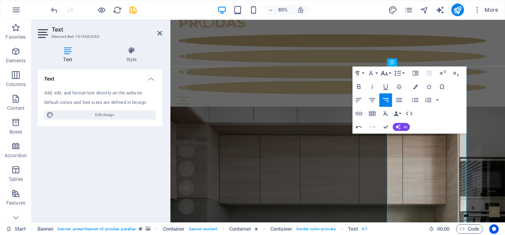
click at [391, 73] on button "Font Size" at bounding box center [386, 72] width 13 height 13
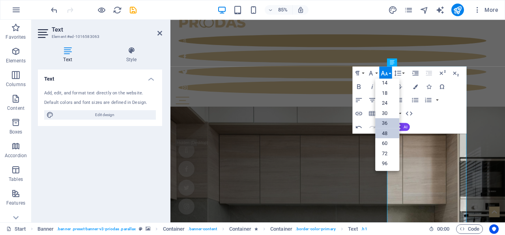
click at [385, 134] on link "48" at bounding box center [388, 133] width 24 height 10
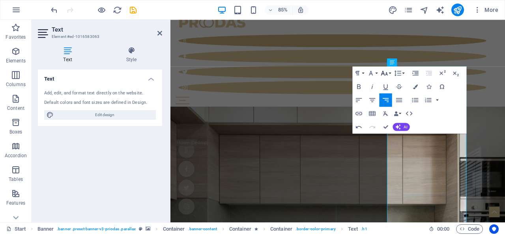
click at [388, 71] on icon "button" at bounding box center [384, 73] width 8 height 8
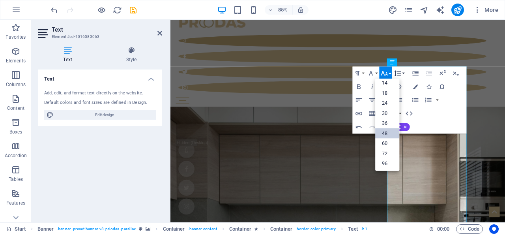
click at [404, 73] on button "Line Height" at bounding box center [399, 72] width 13 height 13
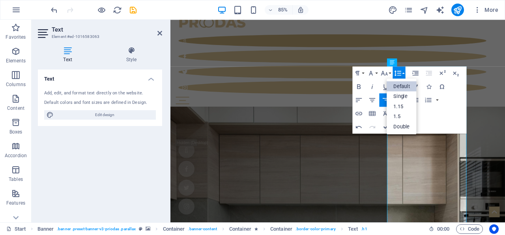
scroll to position [0, 0]
click at [404, 93] on link "Single" at bounding box center [402, 96] width 30 height 10
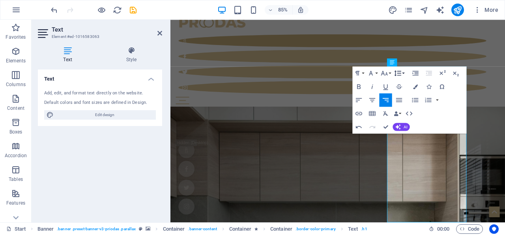
click at [404, 72] on button "Line Height" at bounding box center [399, 72] width 13 height 13
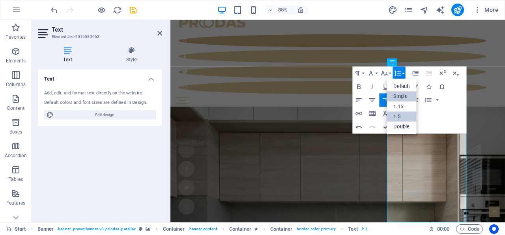
click at [404, 116] on link "1.5" at bounding box center [402, 116] width 30 height 10
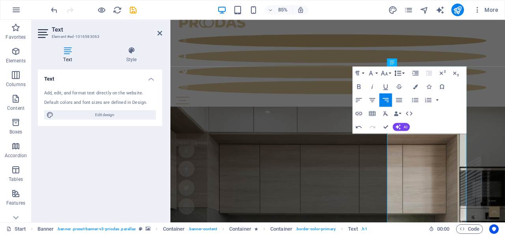
click at [402, 73] on icon "button" at bounding box center [398, 73] width 8 height 8
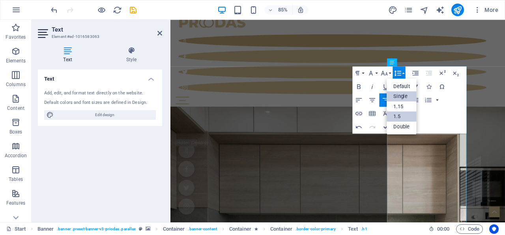
click at [402, 96] on link "Single" at bounding box center [402, 96] width 30 height 10
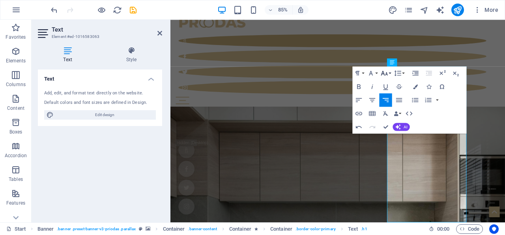
click at [388, 75] on icon "button" at bounding box center [384, 73] width 8 height 8
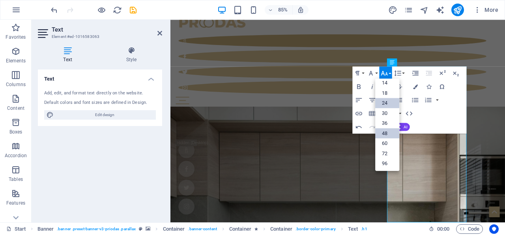
scroll to position [63, 0]
click at [385, 141] on link "60" at bounding box center [388, 143] width 24 height 10
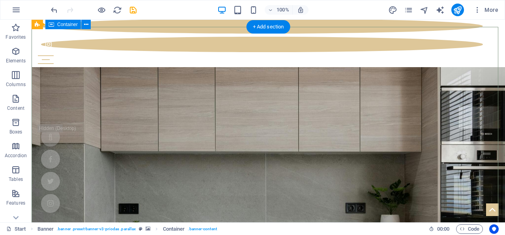
scroll to position [15, 0]
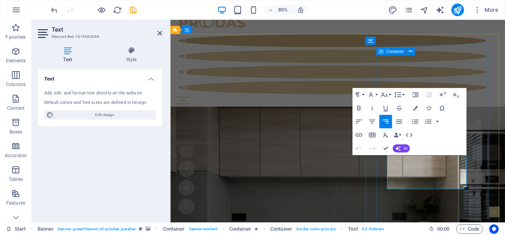
drag, startPoint x: 453, startPoint y: 186, endPoint x: 520, endPoint y: 210, distance: 70.5
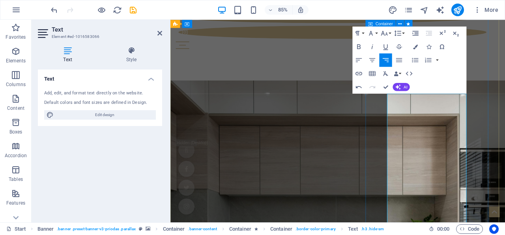
scroll to position [69, 0]
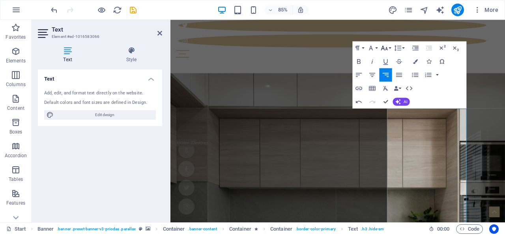
click at [386, 47] on icon "button" at bounding box center [384, 48] width 8 height 8
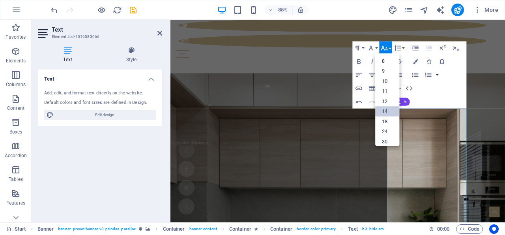
click at [389, 112] on link "14" at bounding box center [388, 112] width 24 height 10
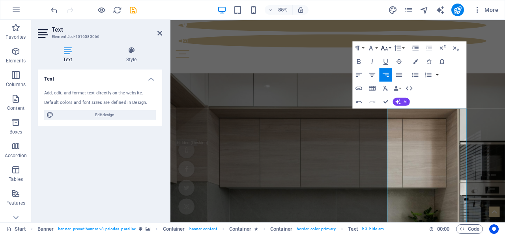
click at [388, 49] on icon "button" at bounding box center [384, 48] width 8 height 8
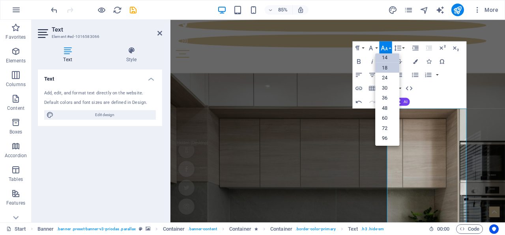
scroll to position [13, 0]
click at [389, 88] on link "12" at bounding box center [388, 91] width 24 height 10
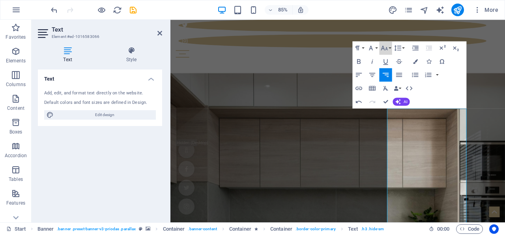
drag, startPoint x: 387, startPoint y: 48, endPoint x: 385, endPoint y: 60, distance: 12.7
click at [387, 48] on icon "button" at bounding box center [384, 48] width 7 height 5
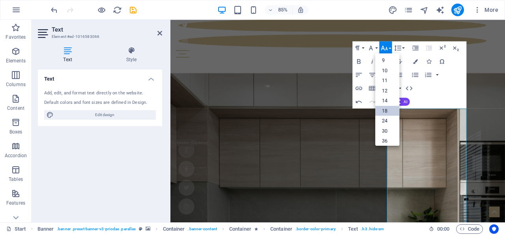
click at [386, 114] on link "18" at bounding box center [388, 111] width 24 height 10
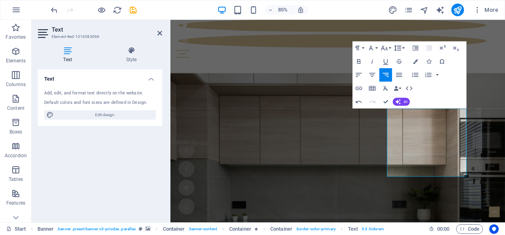
click at [403, 45] on button "Line Height" at bounding box center [399, 47] width 13 height 13
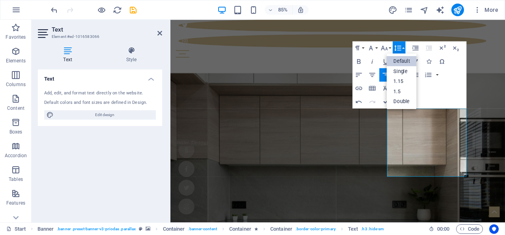
scroll to position [0, 0]
click at [401, 70] on link "Single" at bounding box center [402, 71] width 30 height 10
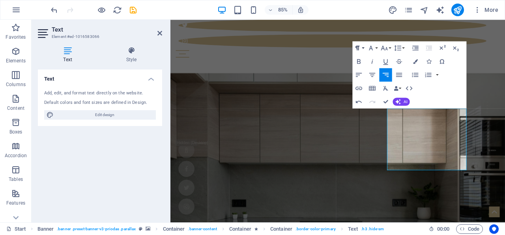
click at [365, 48] on button "Paragraph Format" at bounding box center [359, 47] width 13 height 13
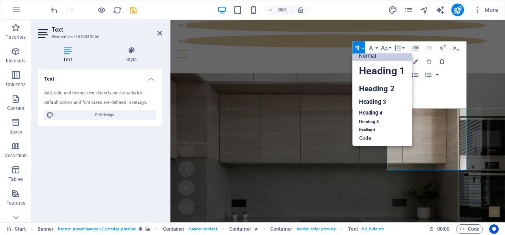
scroll to position [6, 0]
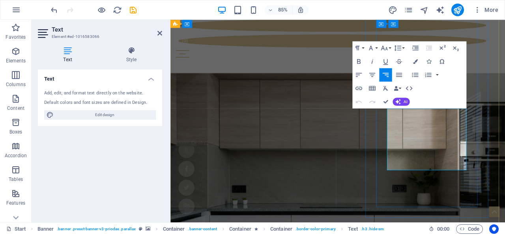
click at [378, 47] on button "Font Family" at bounding box center [372, 47] width 13 height 13
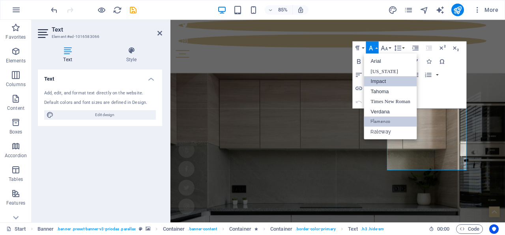
scroll to position [0, 0]
click at [386, 71] on link "Georgia" at bounding box center [390, 71] width 53 height 10
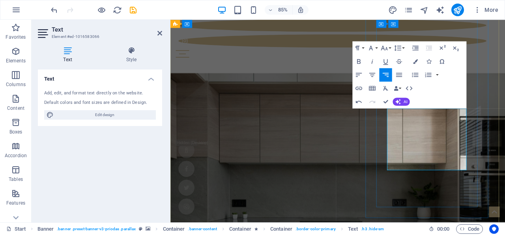
drag, startPoint x: 430, startPoint y: 135, endPoint x: 520, endPoint y: 134, distance: 89.2
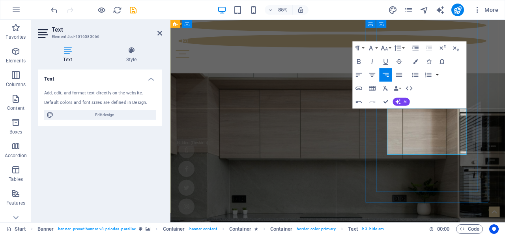
drag, startPoint x: 495, startPoint y: 155, endPoint x: 517, endPoint y: 170, distance: 26.2
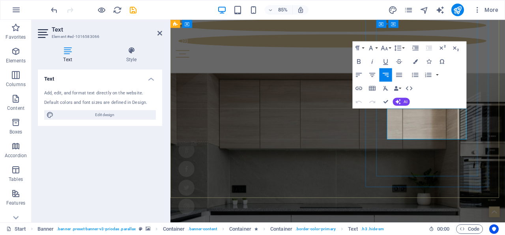
drag, startPoint x: 507, startPoint y: 136, endPoint x: 516, endPoint y: 178, distance: 43.3
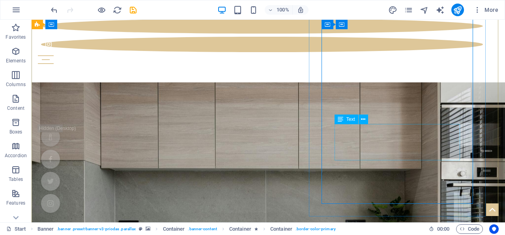
click at [366, 119] on button at bounding box center [363, 118] width 9 height 9
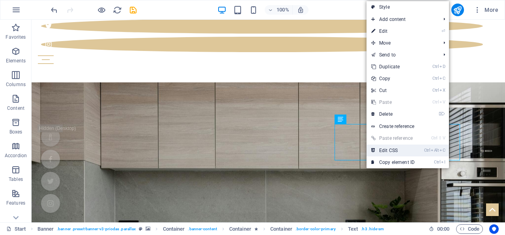
click at [398, 149] on link "Ctrl Alt C Edit CSS" at bounding box center [393, 150] width 53 height 12
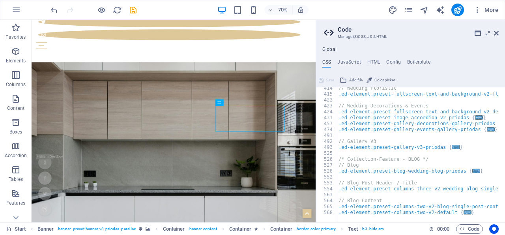
scroll to position [292, 0]
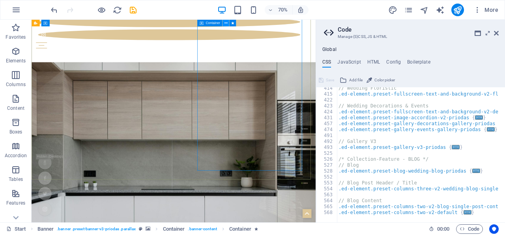
click at [226, 23] on icon at bounding box center [225, 23] width 3 height 6
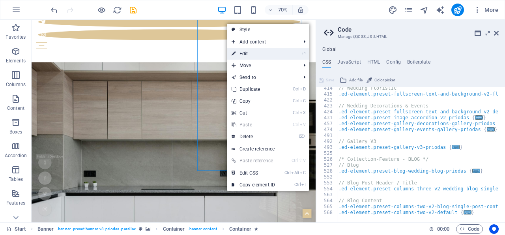
click at [246, 55] on link "⏎ Edit" at bounding box center [253, 54] width 53 height 12
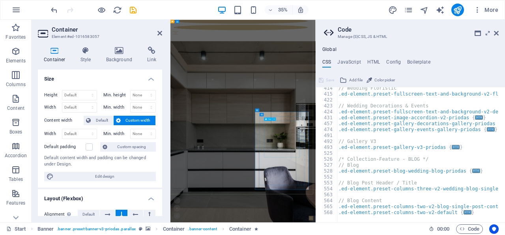
click at [269, 120] on span "Text" at bounding box center [269, 119] width 3 height 2
click at [275, 119] on icon at bounding box center [274, 119] width 2 height 3
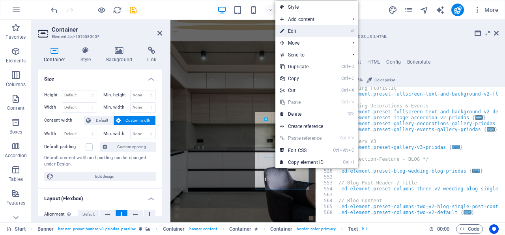
click at [299, 30] on link "⏎ Edit" at bounding box center [301, 31] width 53 height 12
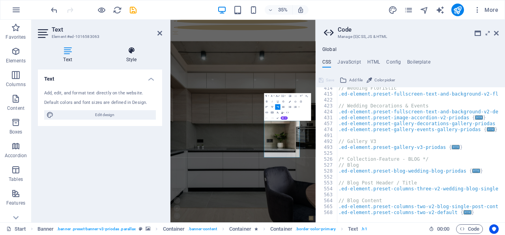
click at [138, 54] on icon at bounding box center [132, 51] width 62 height 8
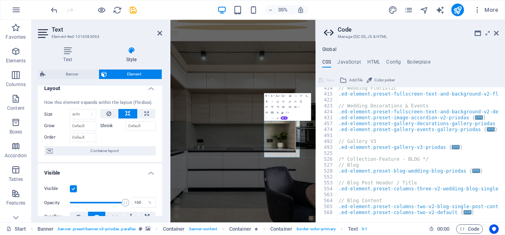
scroll to position [0, 0]
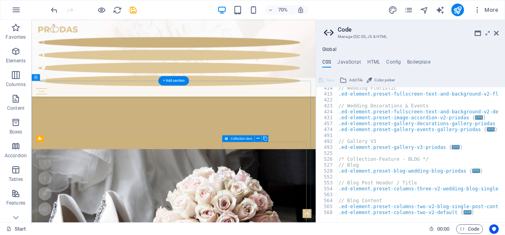
scroll to position [674, 0]
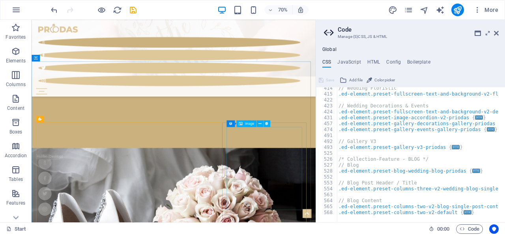
click at [250, 123] on span "Image" at bounding box center [249, 123] width 9 height 3
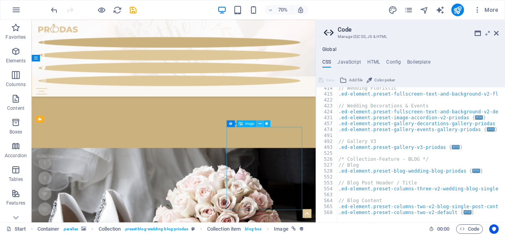
click at [262, 124] on button at bounding box center [259, 123] width 7 height 7
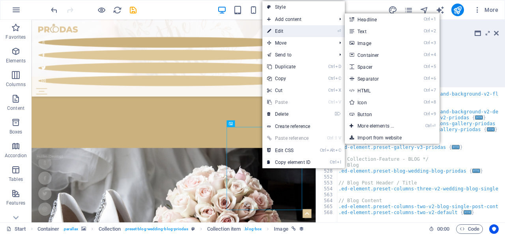
drag, startPoint x: 283, startPoint y: 30, endPoint x: 321, endPoint y: 32, distance: 37.5
click at [283, 30] on link "⏎ Edit" at bounding box center [288, 31] width 53 height 12
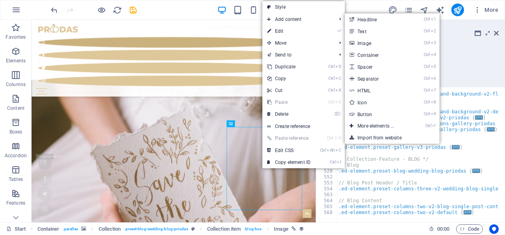
select select "%"
select select "px"
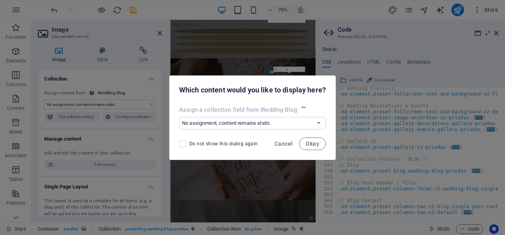
scroll to position [938, 0]
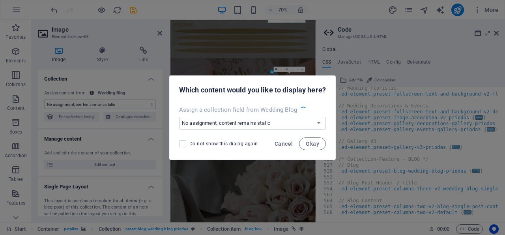
select select "image"
click at [288, 146] on span "Cancel" at bounding box center [284, 143] width 18 height 6
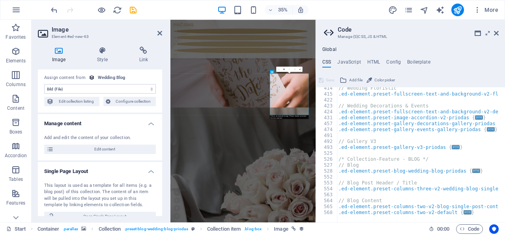
scroll to position [0, 0]
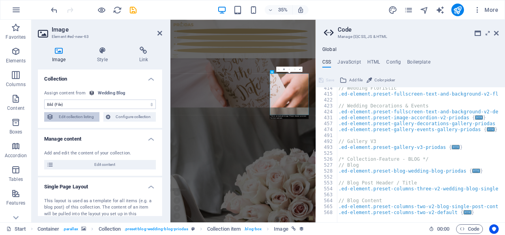
click at [75, 116] on span "Edit collection listing" at bounding box center [76, 116] width 41 height 9
select select "columns.publishing_date_DESC"
select select "columns.status"
select select "columns.publishing_date"
select select "past"
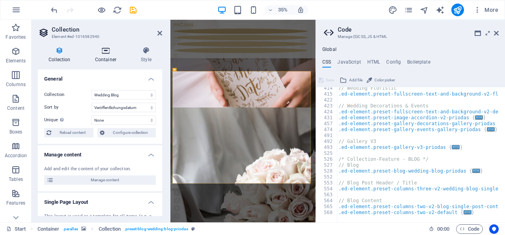
click at [108, 56] on h4 "Container" at bounding box center [107, 55] width 46 height 17
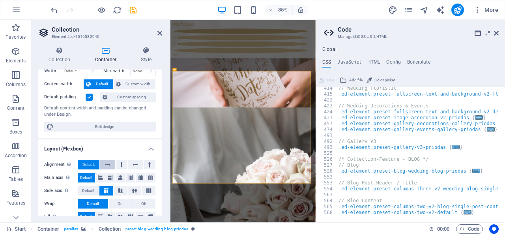
scroll to position [47, 0]
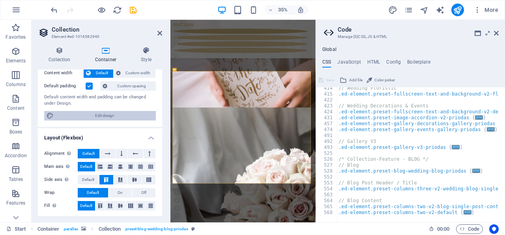
click at [101, 116] on span "Edit design" at bounding box center [104, 115] width 97 height 9
select select "rem"
select select "ease-in-out"
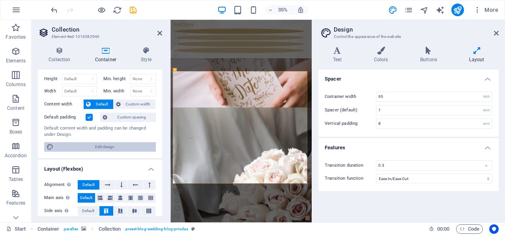
scroll to position [0, 0]
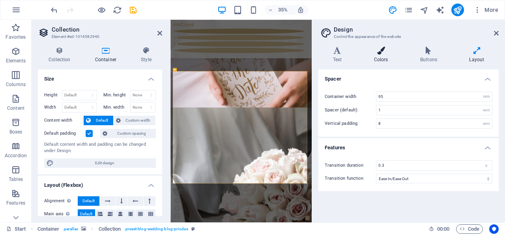
click at [379, 53] on icon at bounding box center [380, 51] width 43 height 8
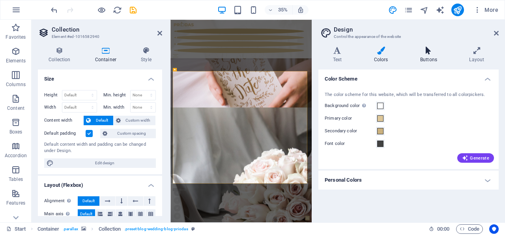
click at [434, 54] on icon at bounding box center [429, 51] width 46 height 8
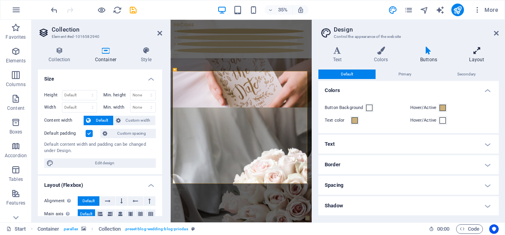
click at [481, 54] on icon at bounding box center [477, 51] width 44 height 8
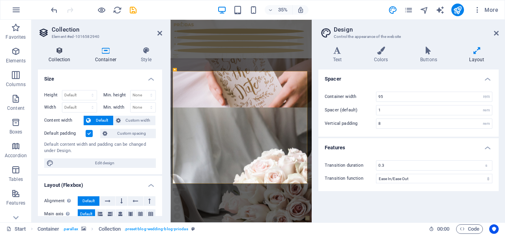
click at [51, 53] on icon at bounding box center [59, 51] width 43 height 8
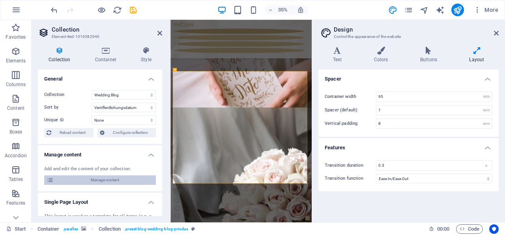
click at [105, 180] on span "Manage content" at bounding box center [104, 179] width 97 height 9
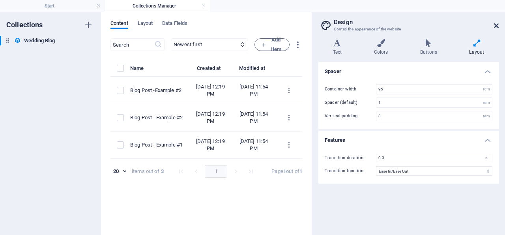
click at [496, 24] on icon at bounding box center [496, 25] width 5 height 6
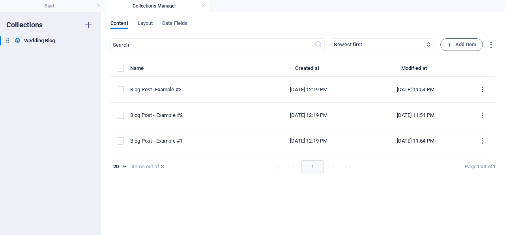
click at [204, 6] on link at bounding box center [203, 5] width 5 height 7
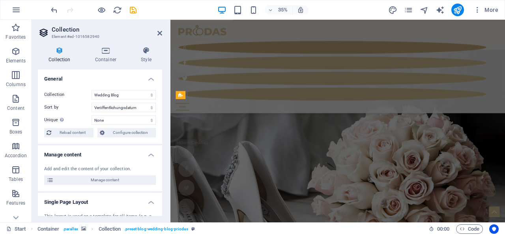
scroll to position [728, 0]
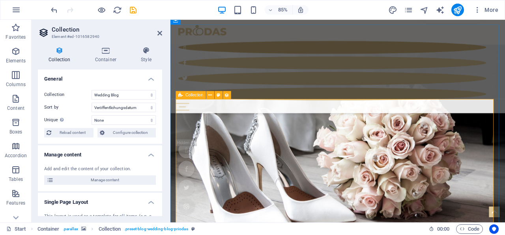
click at [181, 95] on icon at bounding box center [180, 95] width 4 height 8
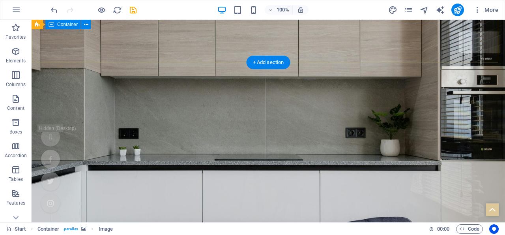
scroll to position [236, 0]
